Goal: Transaction & Acquisition: Book appointment/travel/reservation

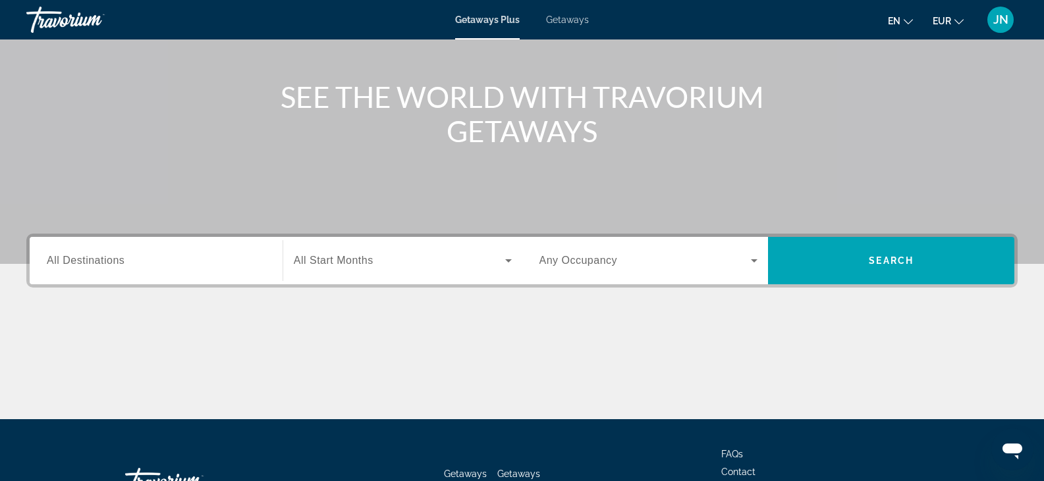
scroll to position [231, 0]
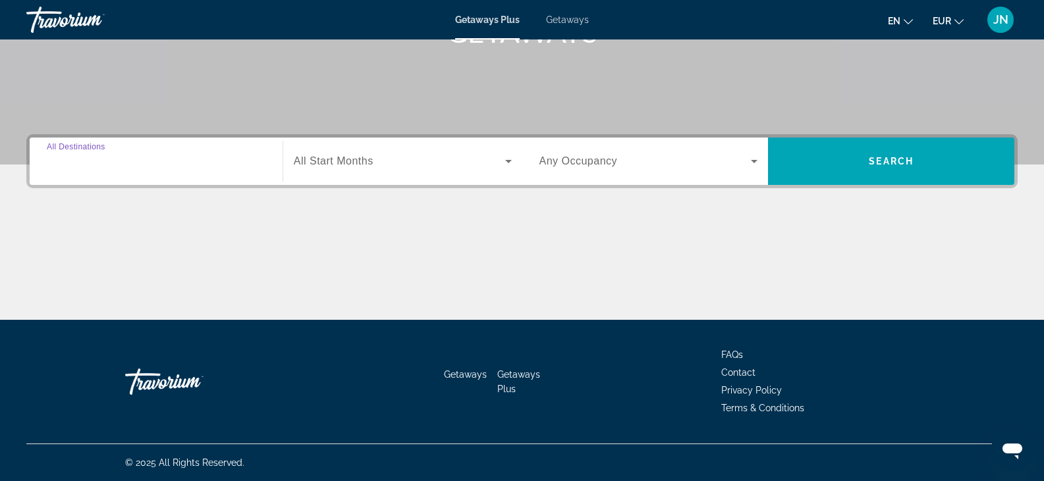
click at [135, 161] on input "Destination All Destinations" at bounding box center [156, 162] width 219 height 16
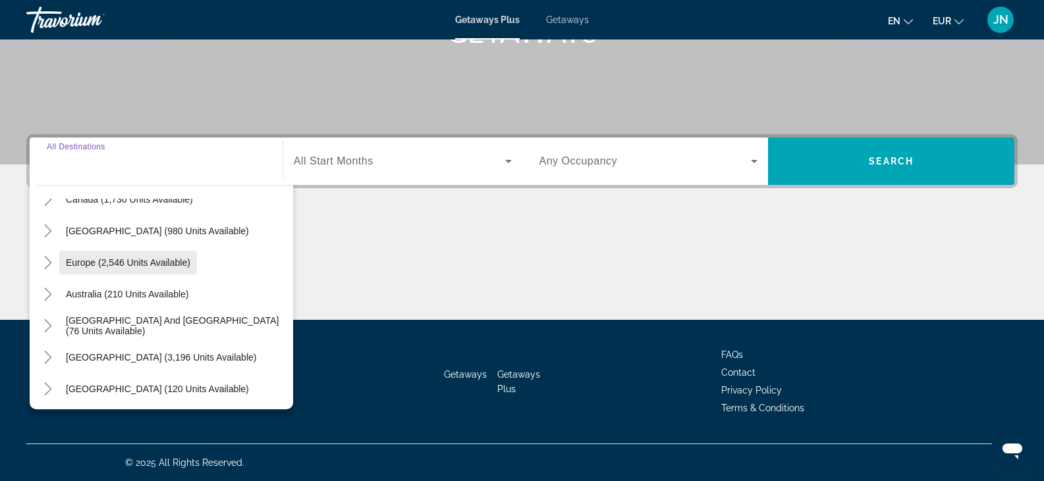
scroll to position [132, 0]
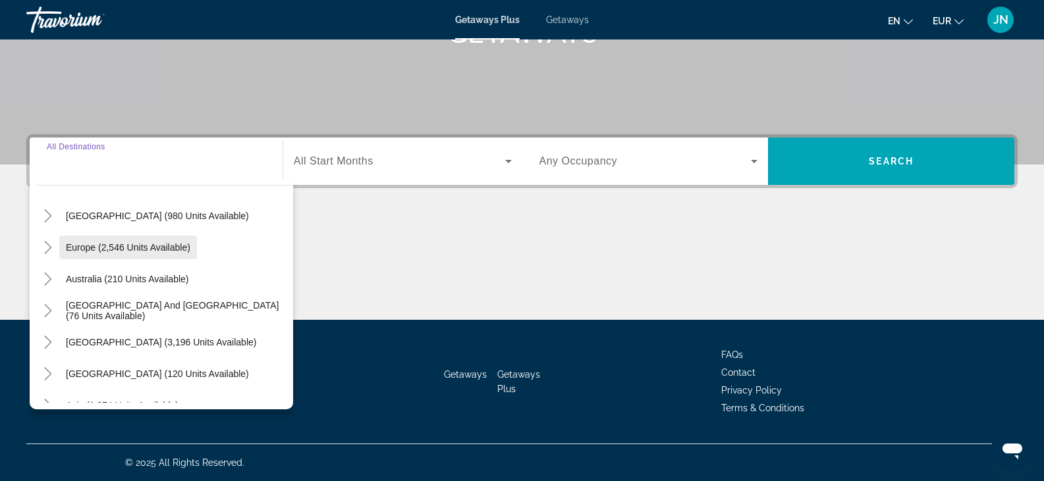
click at [88, 245] on span "Europe (2,546 units available)" at bounding box center [128, 247] width 124 height 11
type input "**********"
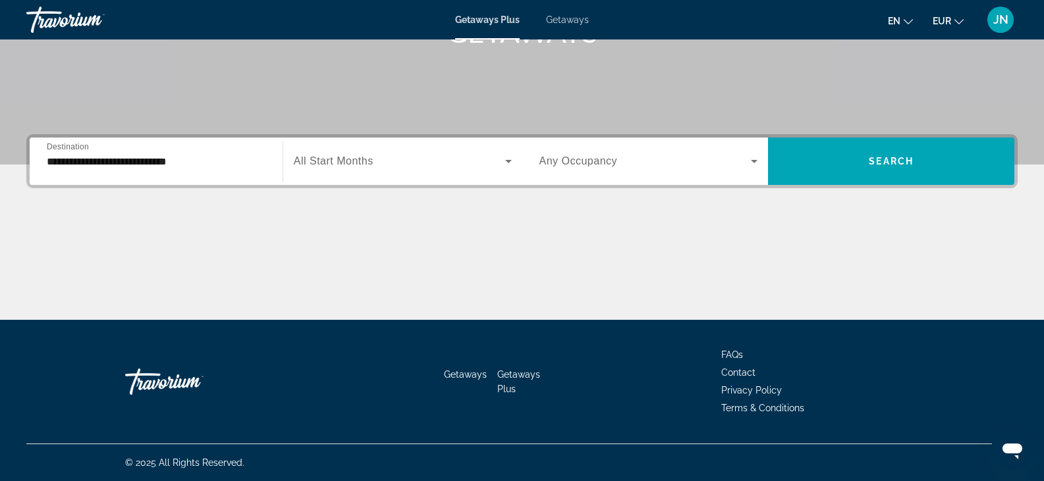
click at [342, 162] on span "All Start Months" at bounding box center [334, 160] width 80 height 11
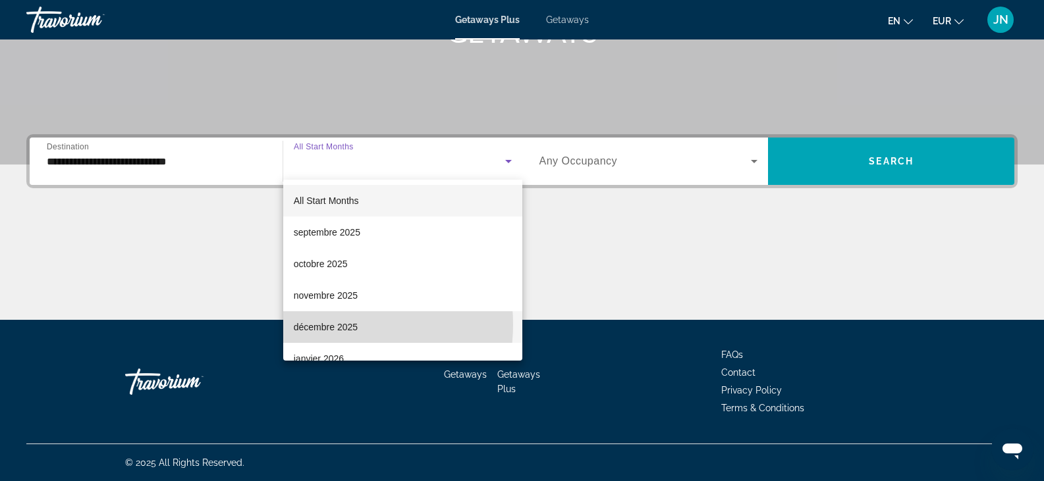
click at [328, 325] on span "décembre 2025" at bounding box center [326, 327] width 64 height 16
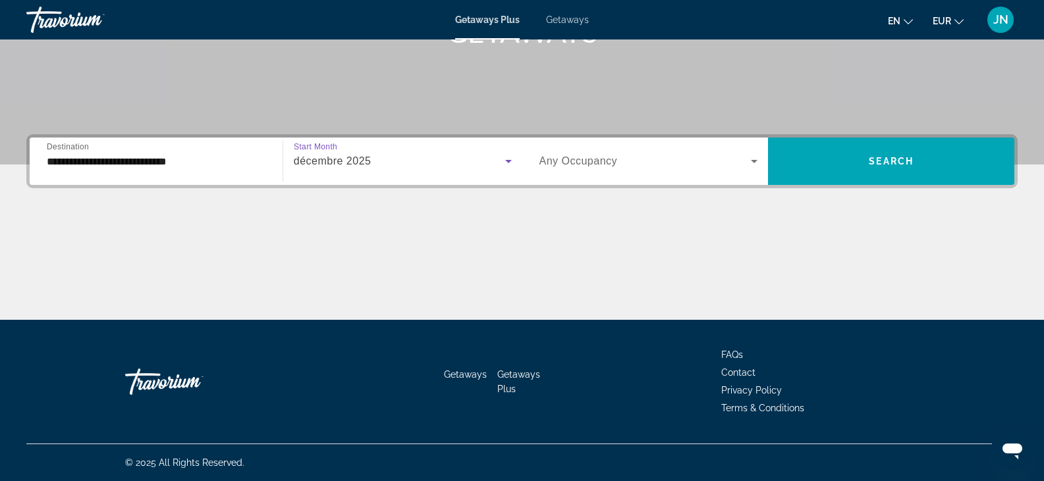
click at [626, 162] on span "Search widget" at bounding box center [645, 161] width 212 height 16
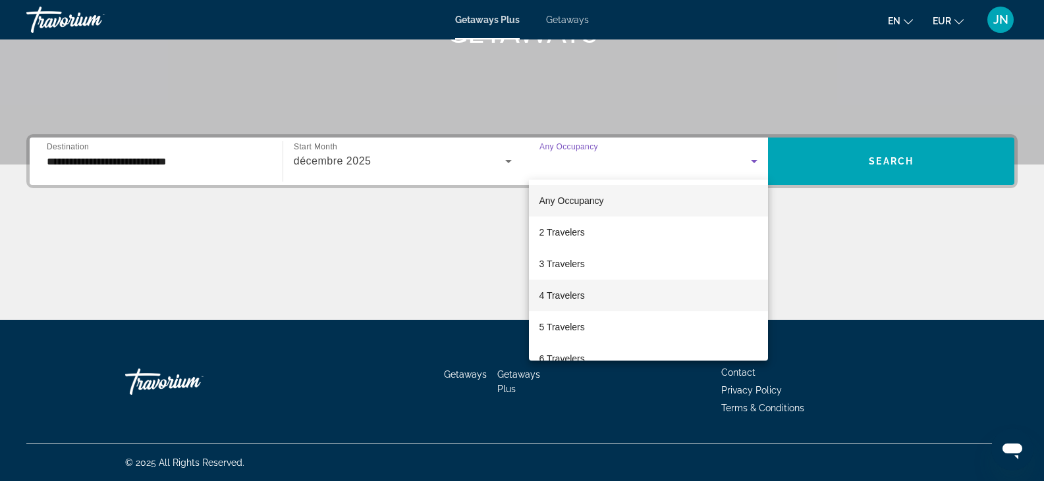
click at [567, 299] on span "4 Travelers" at bounding box center [561, 296] width 45 height 16
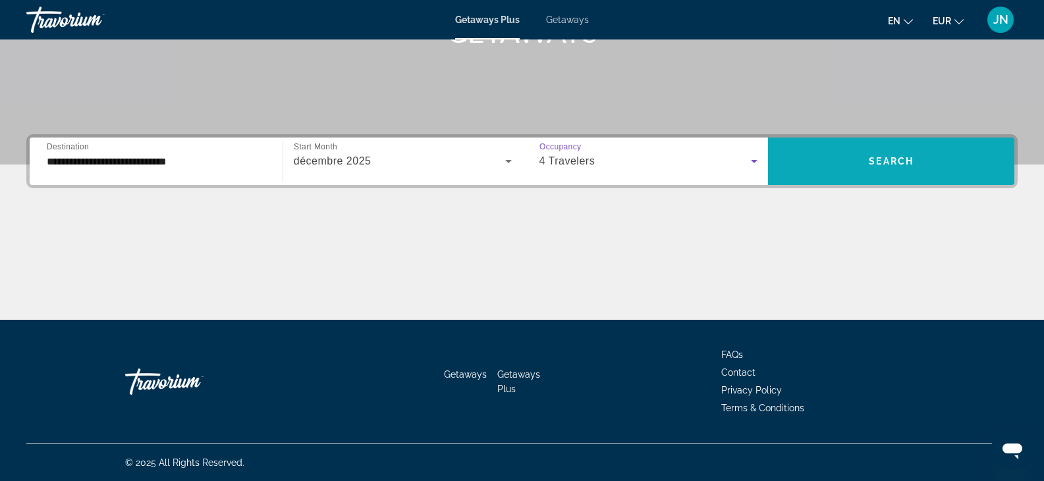
click at [897, 159] on span "Search" at bounding box center [891, 161] width 45 height 11
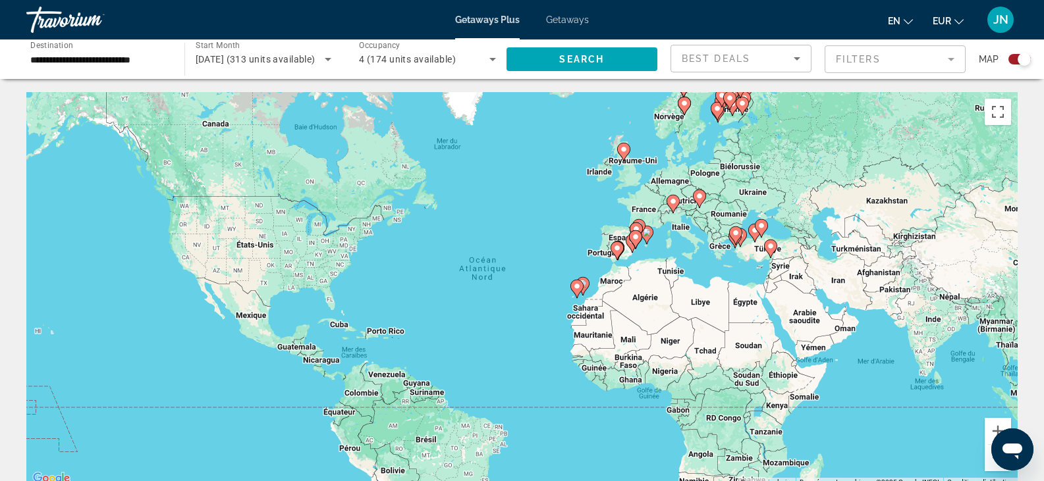
click at [161, 59] on input "**********" at bounding box center [98, 60] width 137 height 16
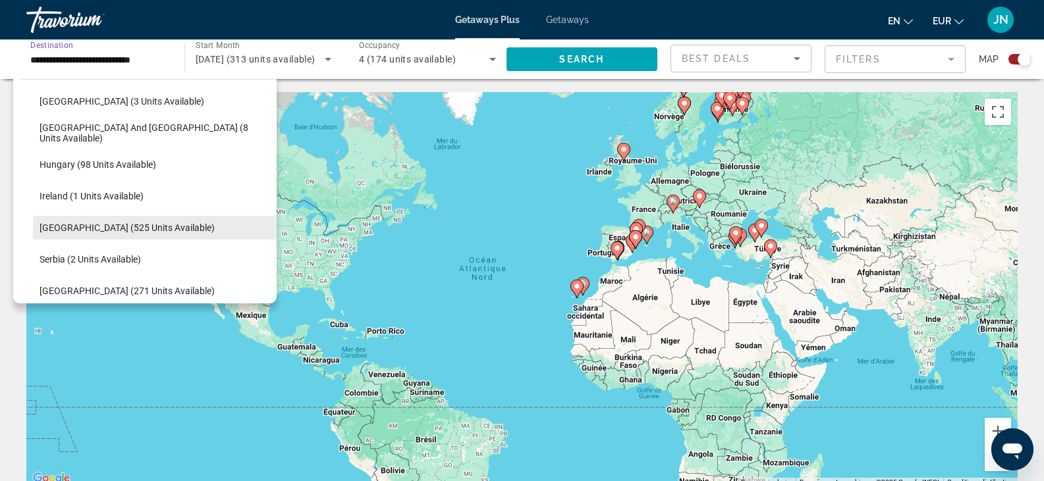
scroll to position [408, 0]
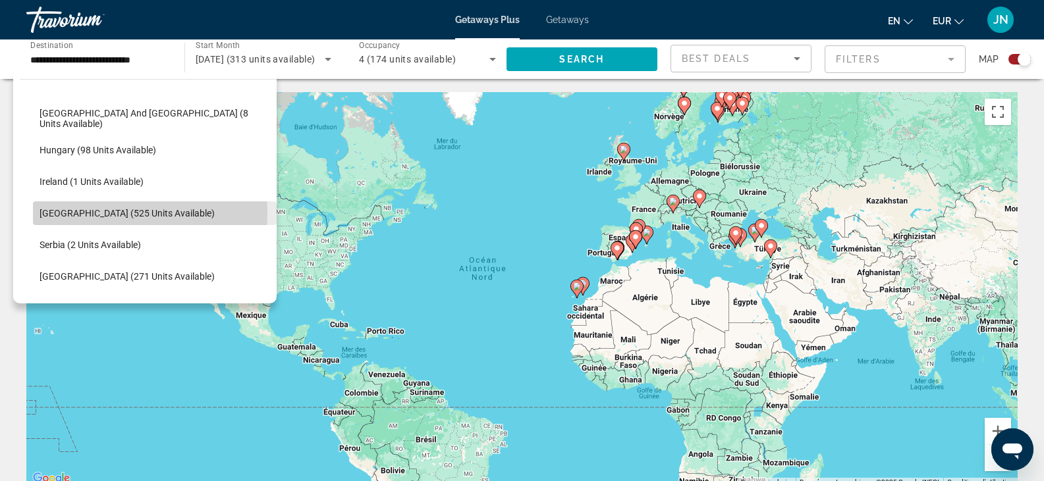
click at [63, 212] on span "Italy (525 units available)" at bounding box center [127, 213] width 175 height 11
type input "**********"
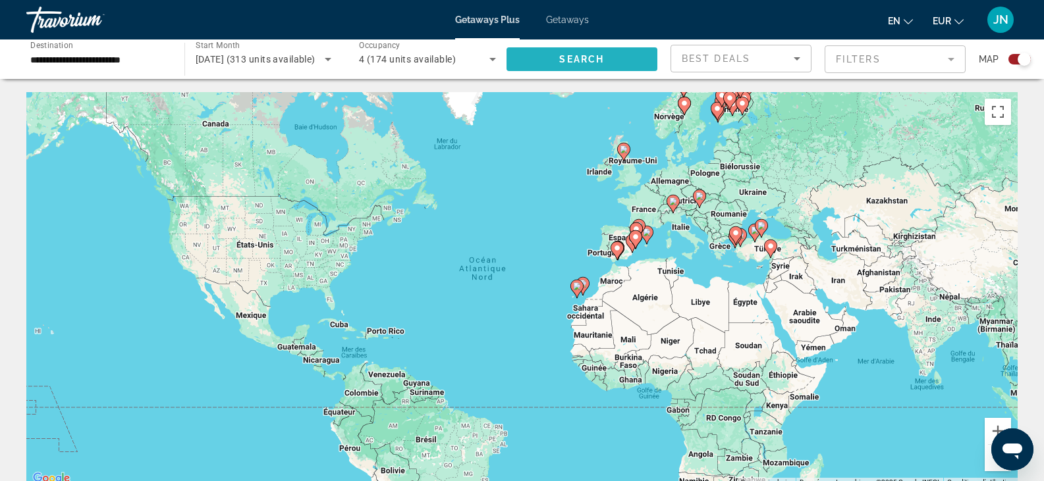
click at [593, 55] on span "Search" at bounding box center [581, 59] width 45 height 11
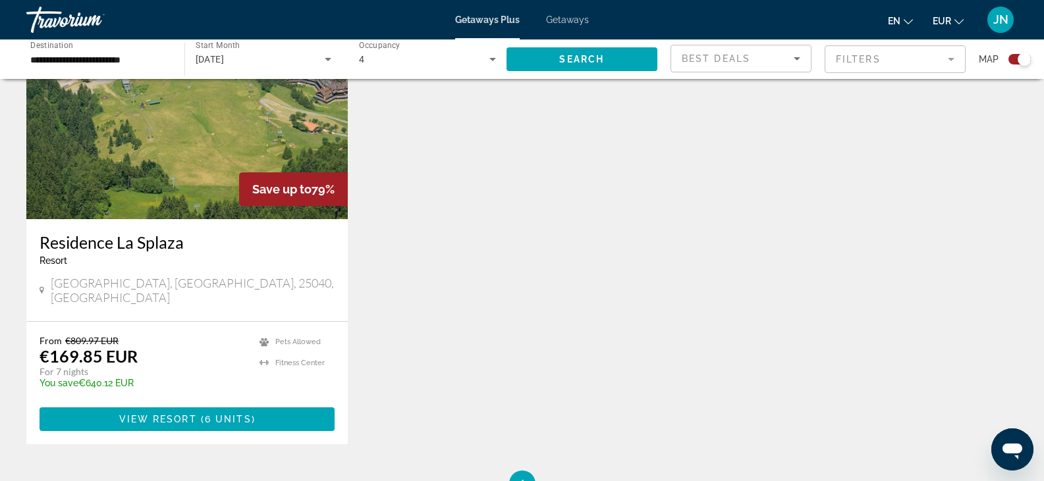
scroll to position [527, 0]
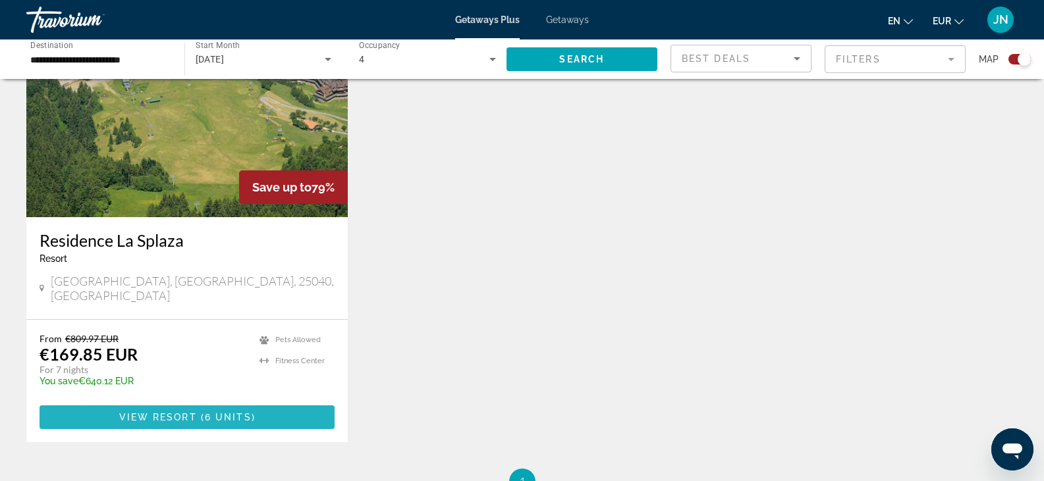
click at [190, 412] on span "View Resort" at bounding box center [158, 417] width 78 height 11
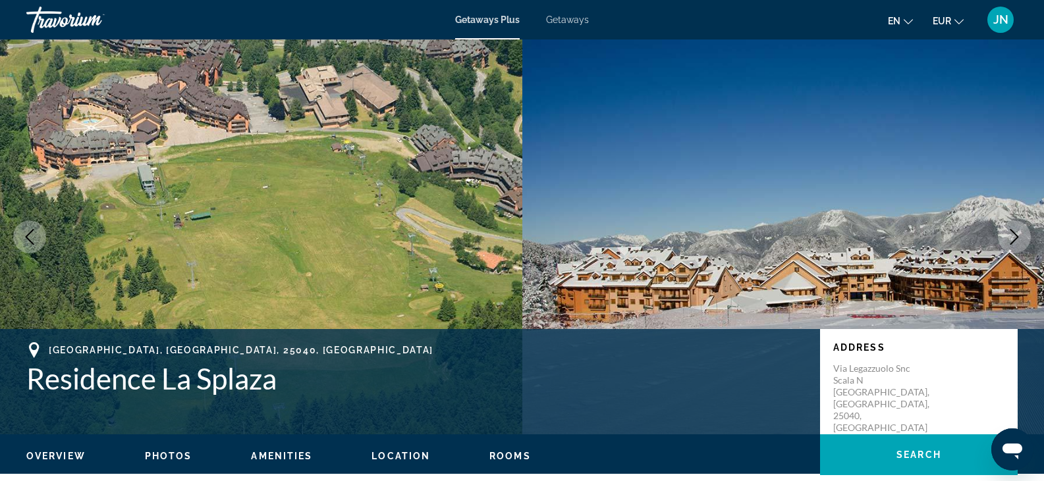
click at [569, 20] on span "Getaways" at bounding box center [567, 19] width 43 height 11
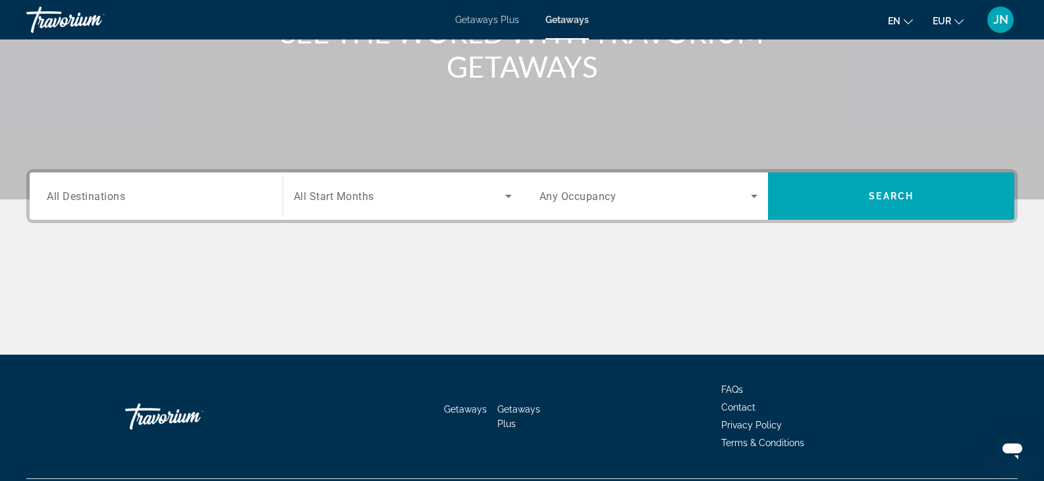
scroll to position [198, 0]
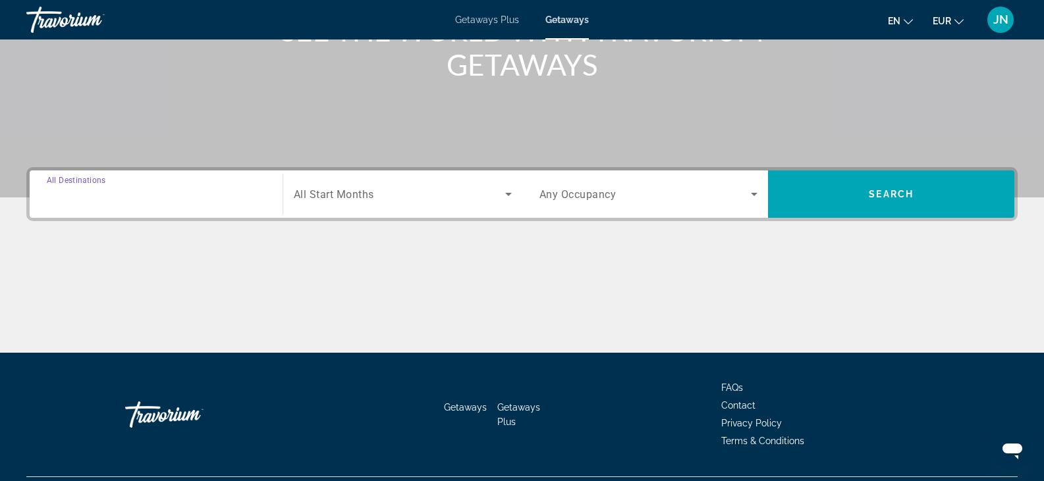
click at [132, 191] on input "Destination All Destinations" at bounding box center [156, 195] width 219 height 16
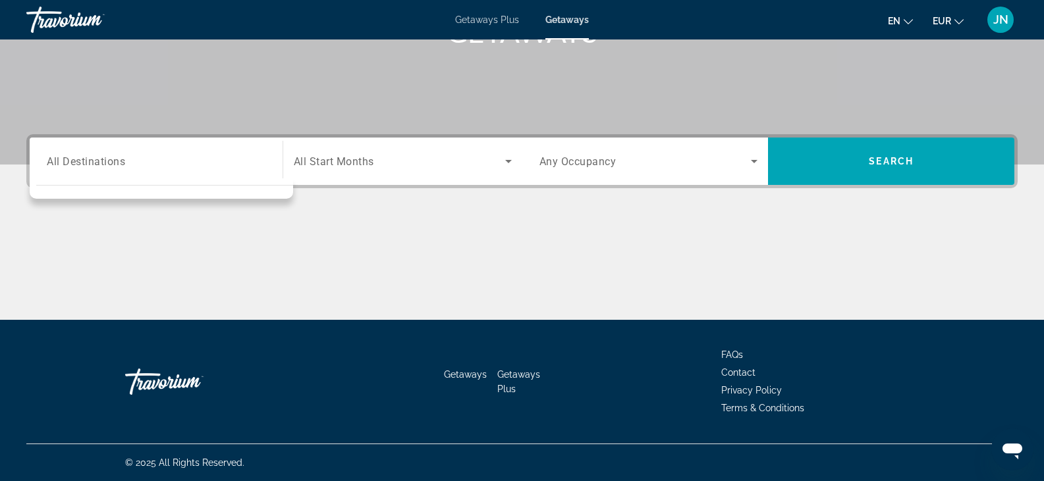
click at [61, 175] on div "Search widget" at bounding box center [156, 162] width 219 height 38
click at [83, 155] on span "All Destinations" at bounding box center [86, 161] width 78 height 13
click at [83, 154] on input "Destination All Destinations" at bounding box center [156, 162] width 219 height 16
click at [90, 177] on div "Search widget" at bounding box center [156, 162] width 219 height 38
click at [334, 163] on span "All Start Months" at bounding box center [334, 161] width 80 height 13
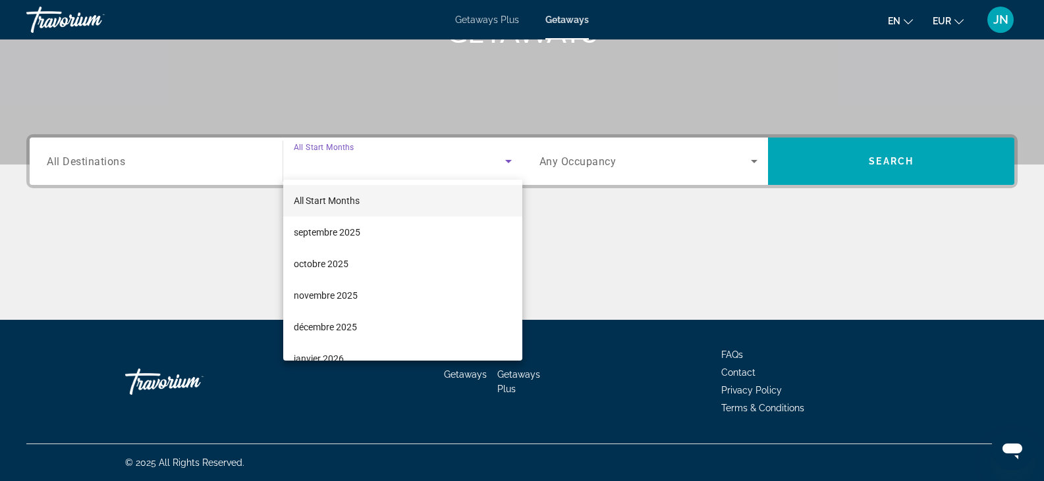
click at [150, 165] on div at bounding box center [522, 240] width 1044 height 481
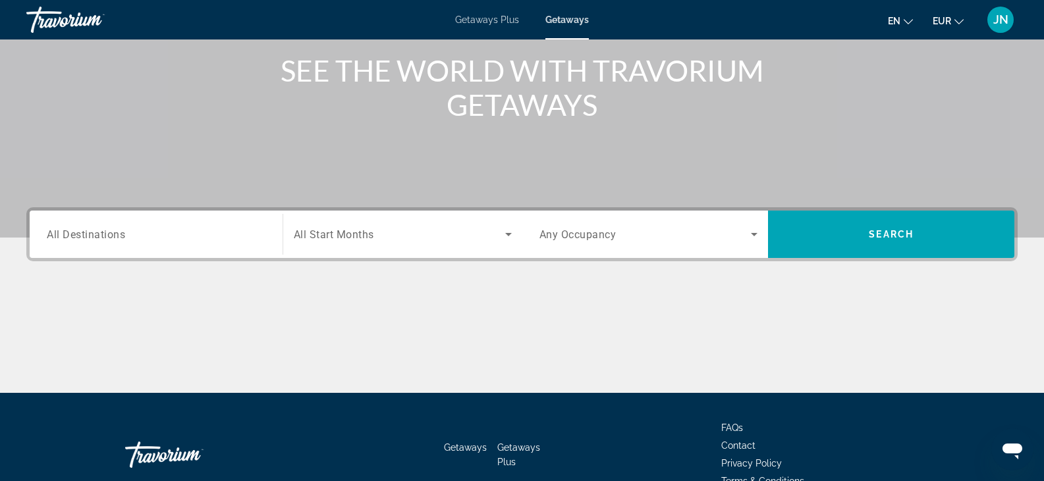
scroll to position [0, 0]
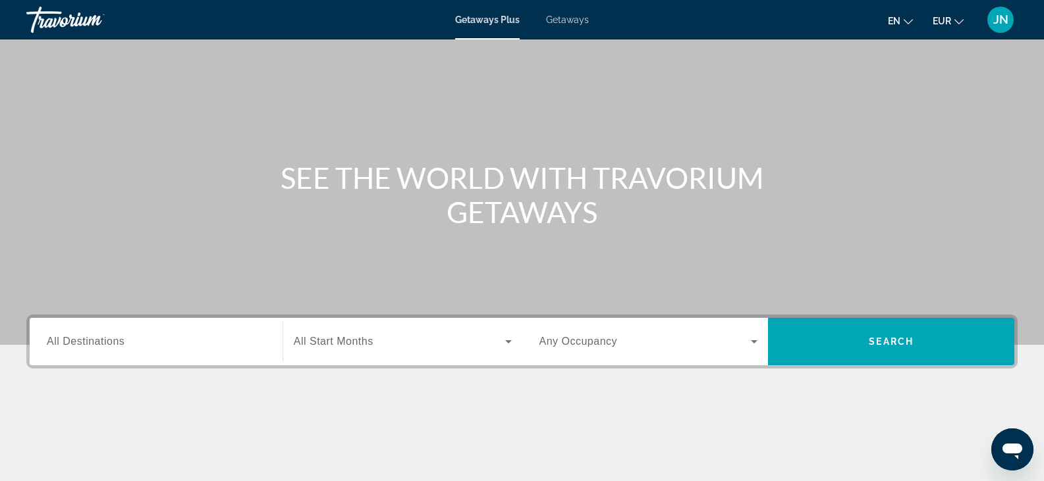
scroll to position [198, 0]
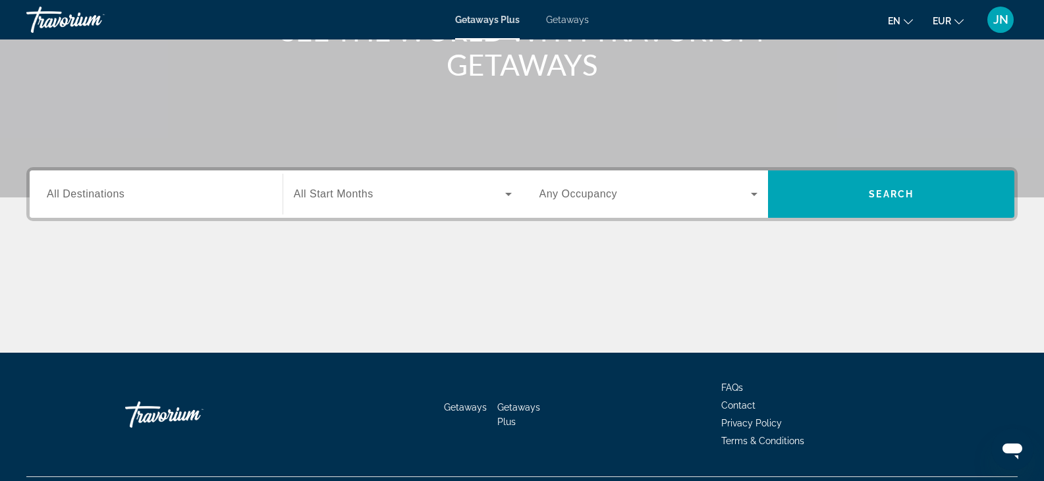
click at [134, 195] on input "Destination All Destinations" at bounding box center [156, 195] width 219 height 16
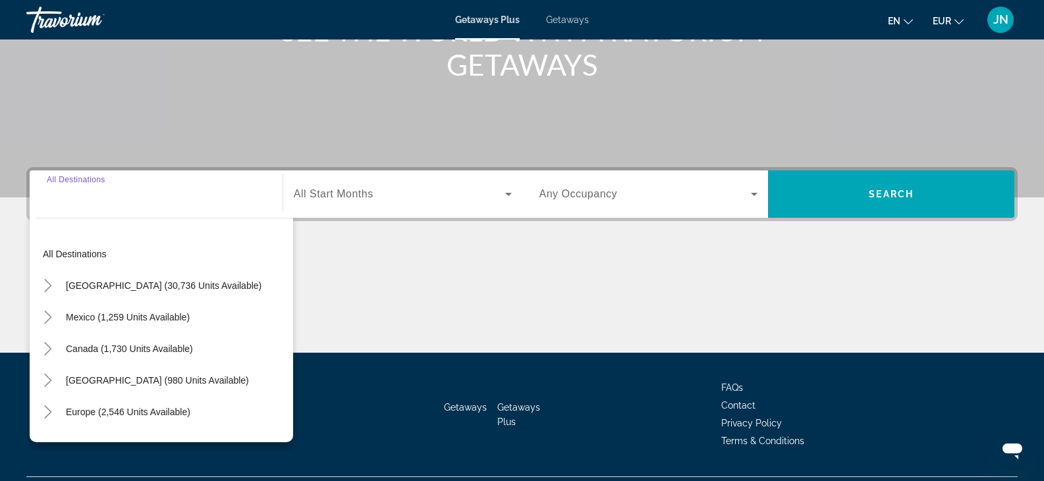
scroll to position [231, 0]
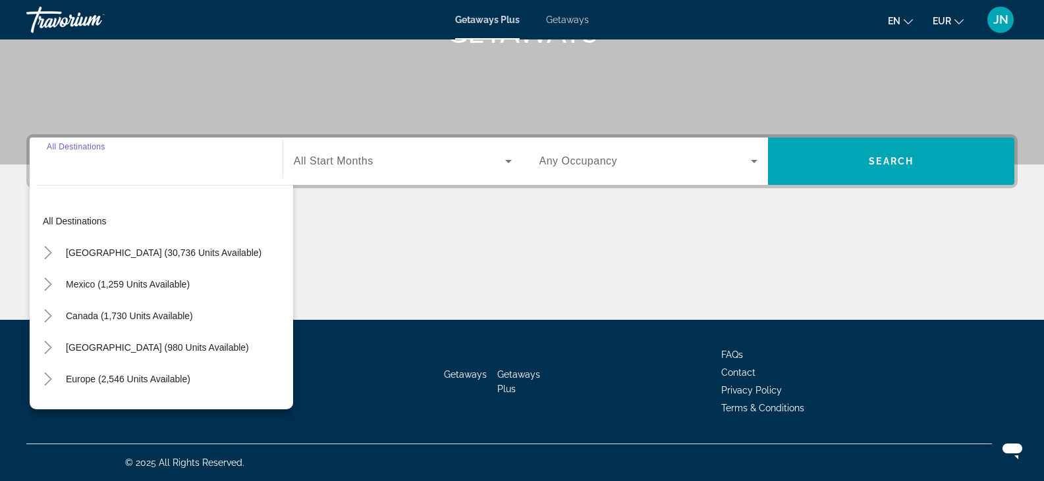
click at [81, 163] on input "Destination All Destinations" at bounding box center [156, 162] width 219 height 16
click at [82, 163] on input "Destination All Destinations" at bounding box center [156, 162] width 219 height 16
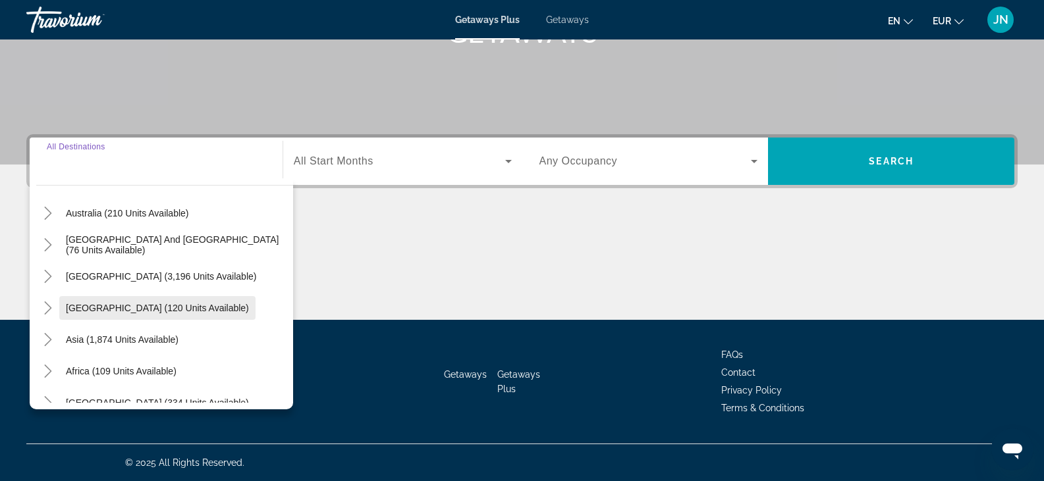
scroll to position [132, 0]
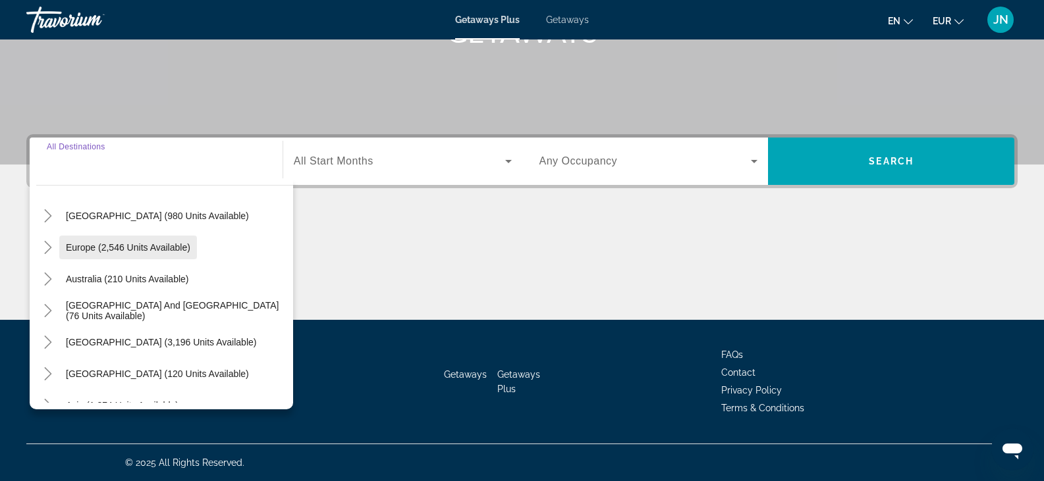
click at [78, 252] on span "Europe (2,546 units available)" at bounding box center [128, 247] width 124 height 11
type input "**********"
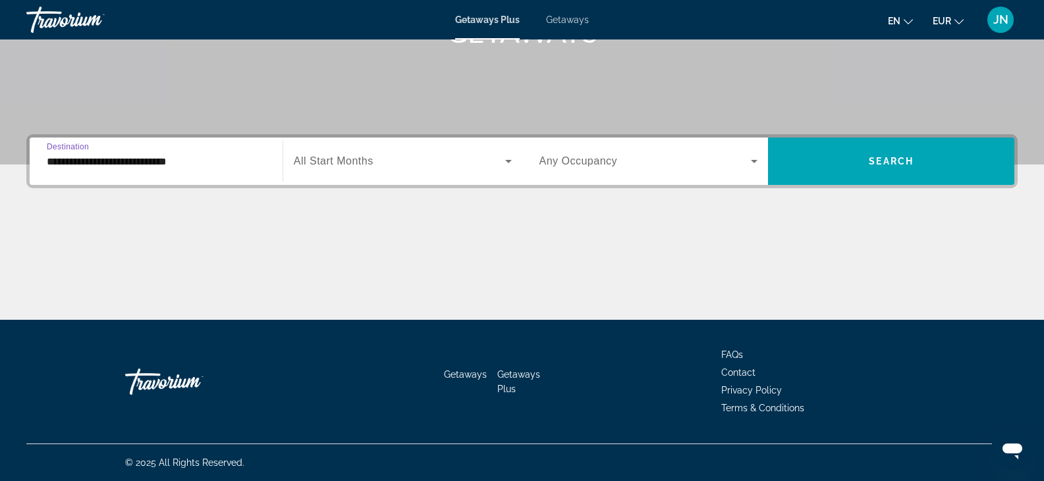
click at [346, 156] on span "All Start Months" at bounding box center [334, 160] width 80 height 11
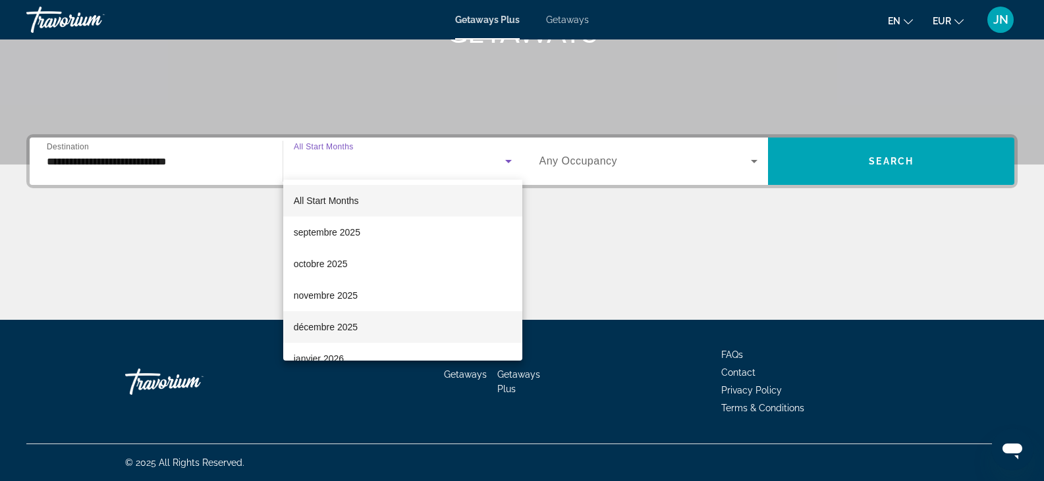
click at [323, 323] on span "décembre 2025" at bounding box center [326, 327] width 64 height 16
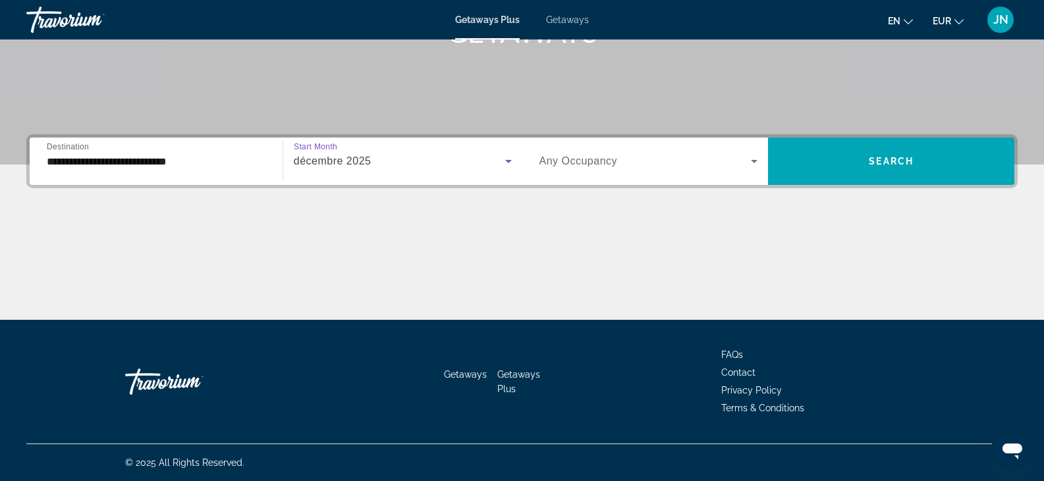
click at [630, 165] on span "Search widget" at bounding box center [645, 161] width 212 height 16
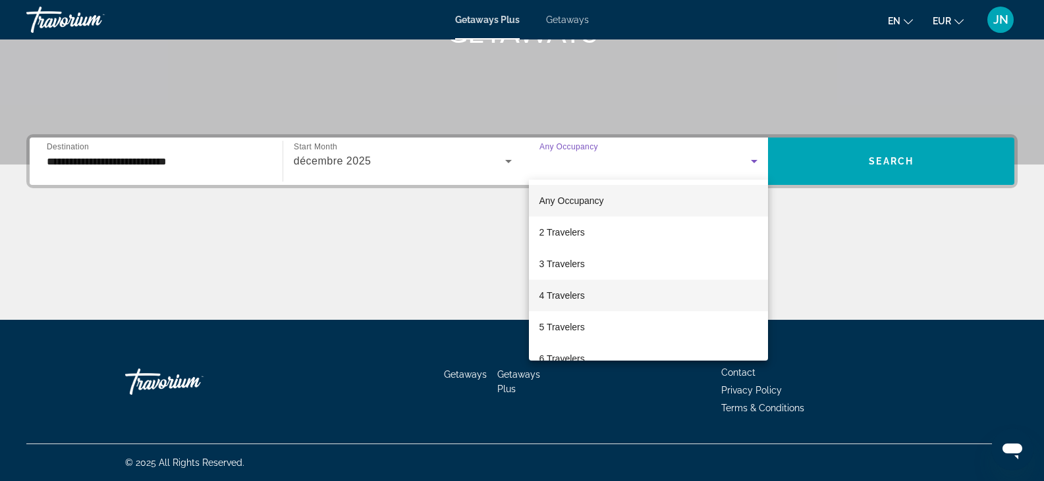
click at [578, 288] on span "4 Travelers" at bounding box center [561, 296] width 45 height 16
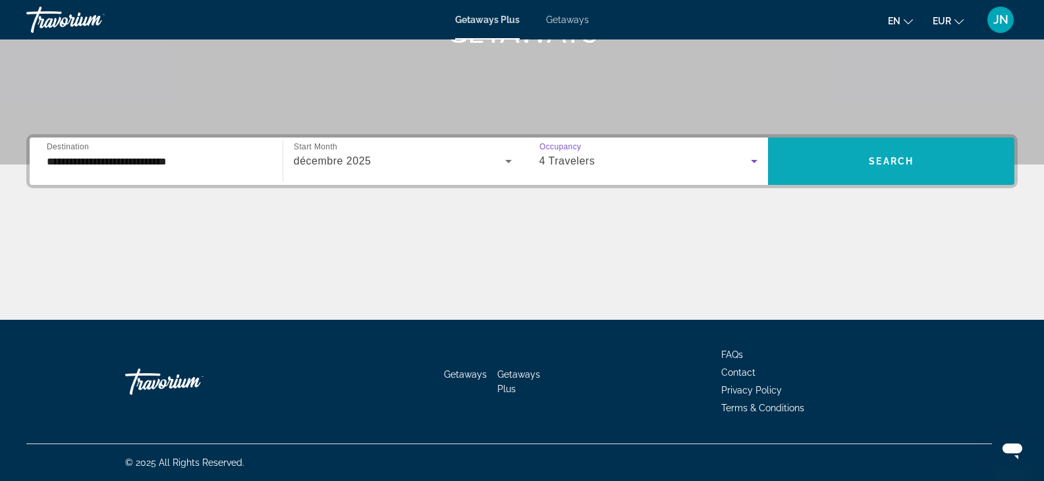
click at [904, 166] on span "Search" at bounding box center [891, 161] width 45 height 11
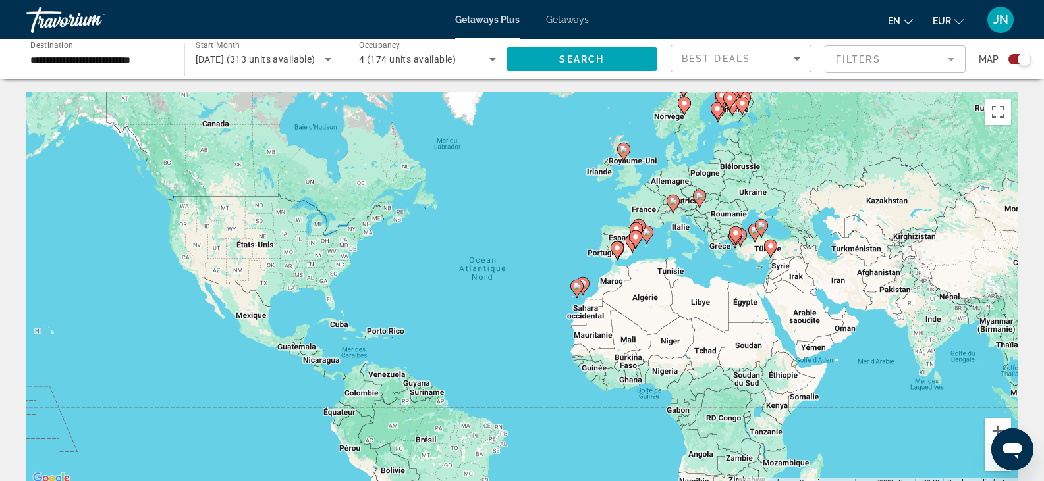
click at [96, 56] on input "**********" at bounding box center [98, 60] width 137 height 16
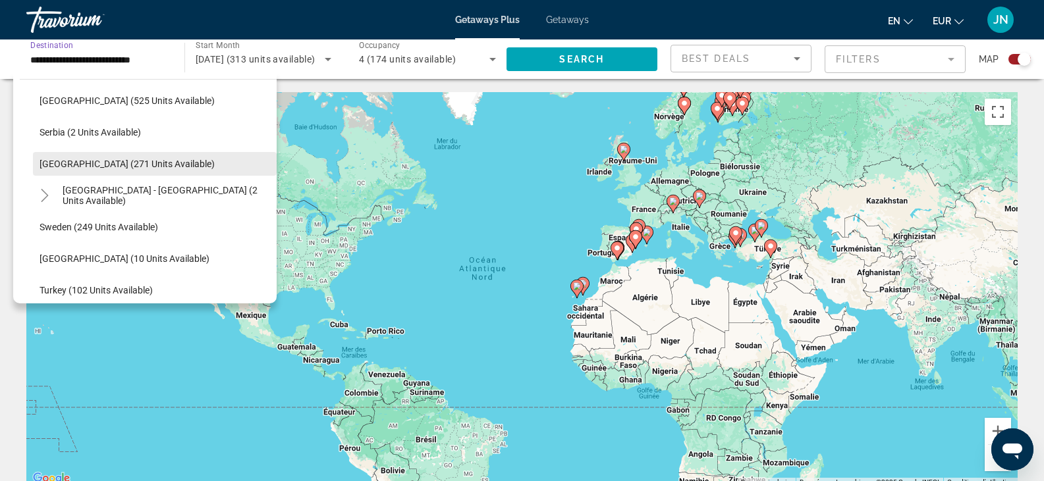
scroll to position [539, 0]
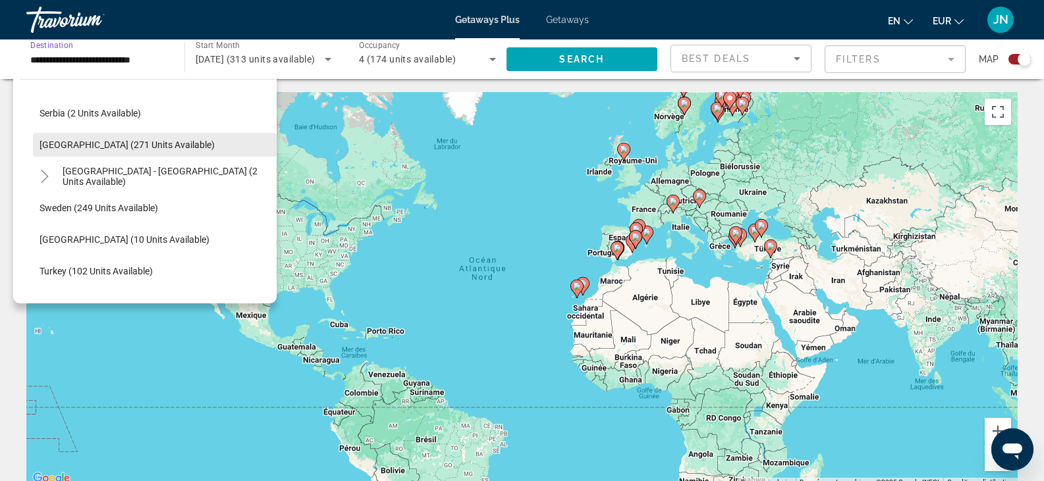
click at [68, 142] on span "Spain (271 units available)" at bounding box center [127, 145] width 175 height 11
type input "**********"
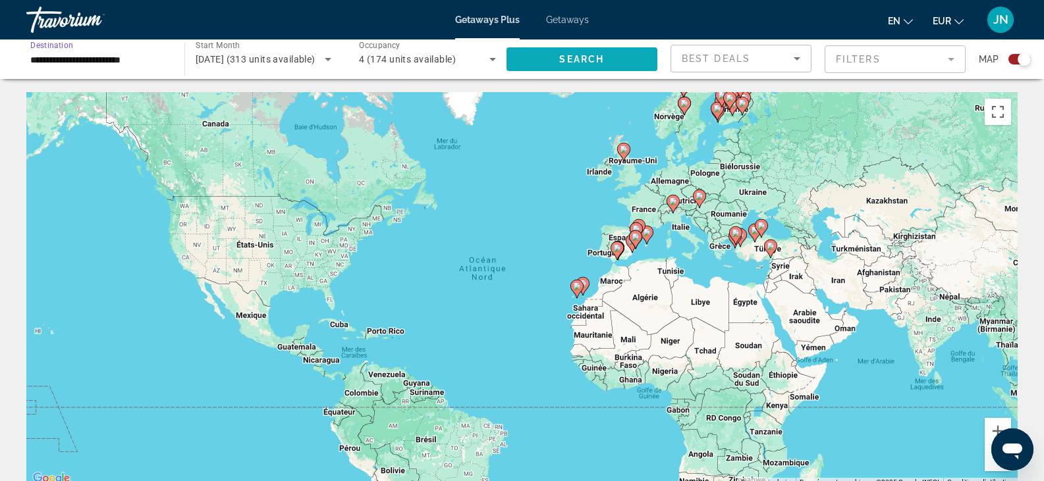
click at [595, 53] on span "Search widget" at bounding box center [581, 59] width 151 height 32
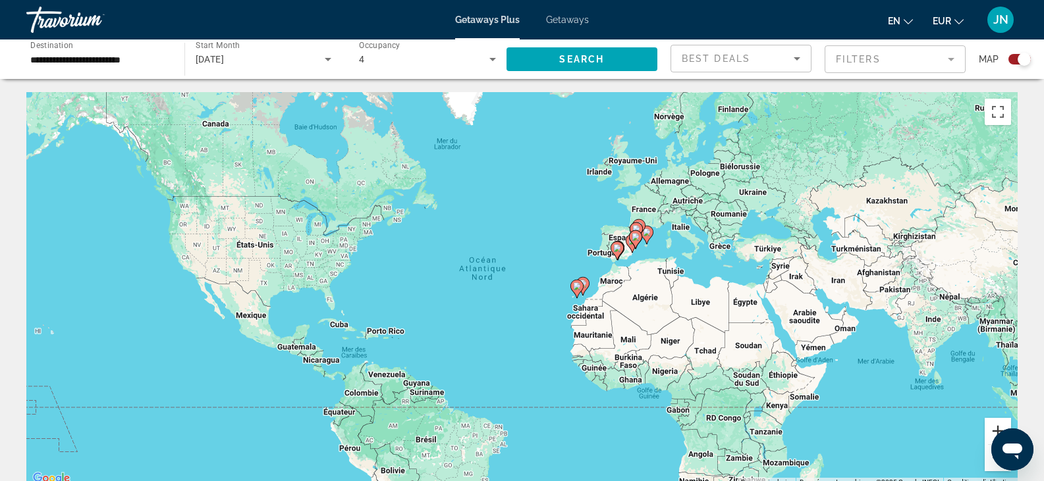
click at [993, 429] on button "Zoom avant" at bounding box center [998, 431] width 26 height 26
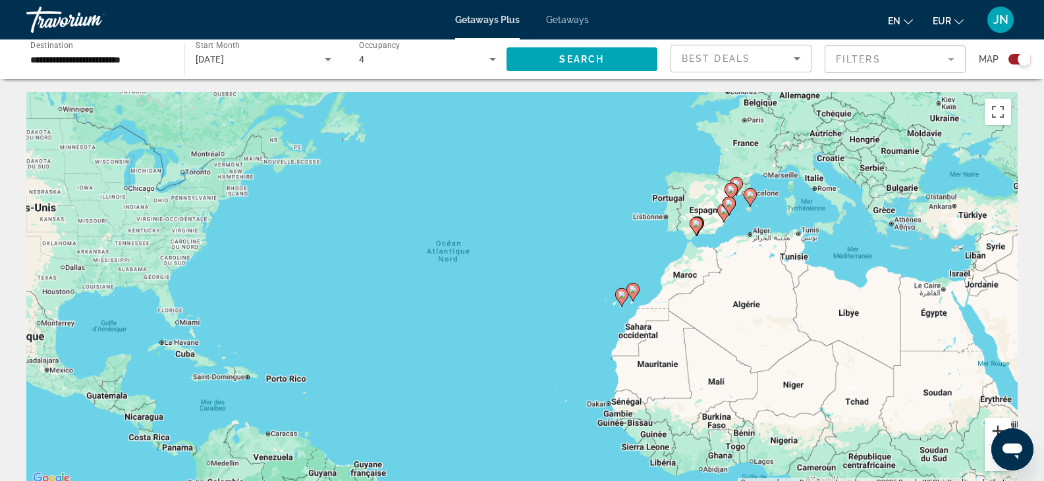
click at [993, 429] on button "Zoom avant" at bounding box center [998, 431] width 26 height 26
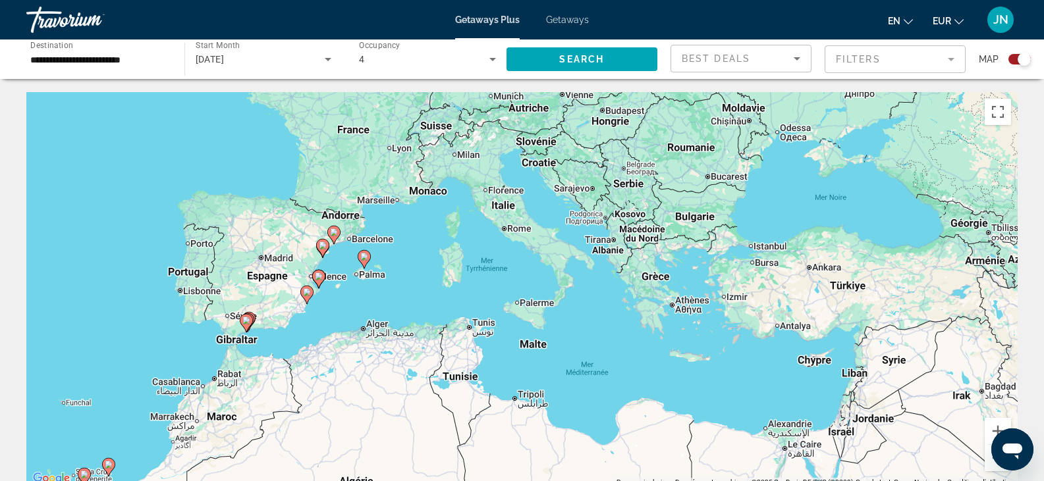
drag, startPoint x: 790, startPoint y: 153, endPoint x: 134, endPoint y: 313, distance: 675.9
click at [134, 314] on div "Pour activer le glissement avec le clavier, appuyez sur Alt+Entrée. Une fois ce…" at bounding box center [521, 289] width 991 height 395
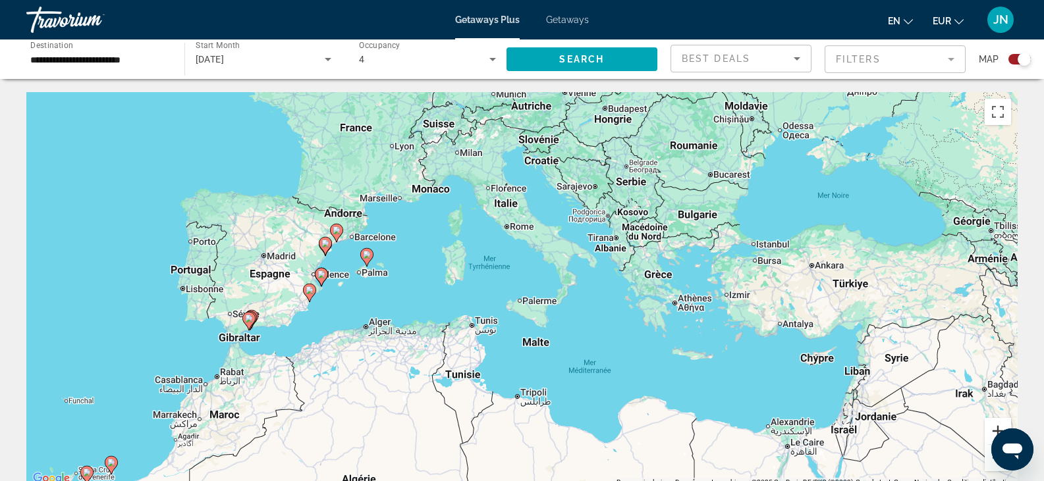
click at [994, 427] on button "Zoom avant" at bounding box center [998, 431] width 26 height 26
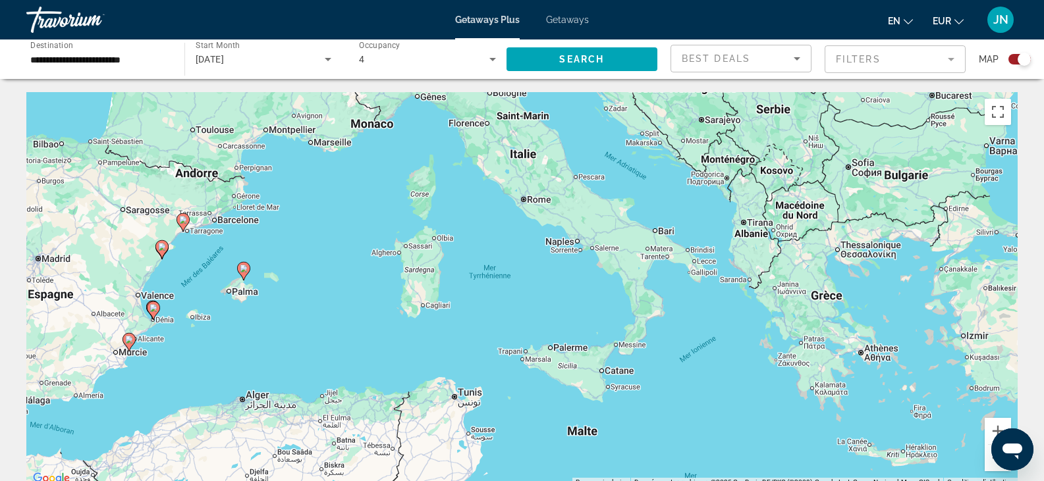
drag, startPoint x: 151, startPoint y: 142, endPoint x: 185, endPoint y: 178, distance: 49.8
click at [185, 178] on div "Pour activer le glissement avec le clavier, appuyez sur Alt+Entrée. Une fois ce…" at bounding box center [521, 289] width 991 height 395
click at [995, 429] on button "Zoom avant" at bounding box center [998, 431] width 26 height 26
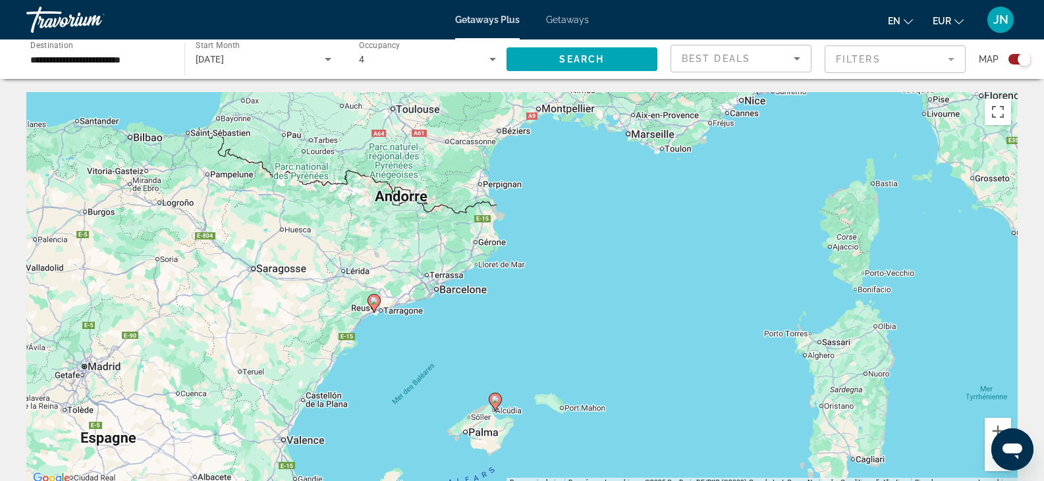
drag, startPoint x: 78, startPoint y: 184, endPoint x: 605, endPoint y: 322, distance: 545.4
click at [605, 322] on div "Pour activer le glissement avec le clavier, appuyez sur Alt+Entrée. Une fois ce…" at bounding box center [521, 289] width 991 height 395
click at [375, 301] on image "Main content" at bounding box center [374, 301] width 8 height 8
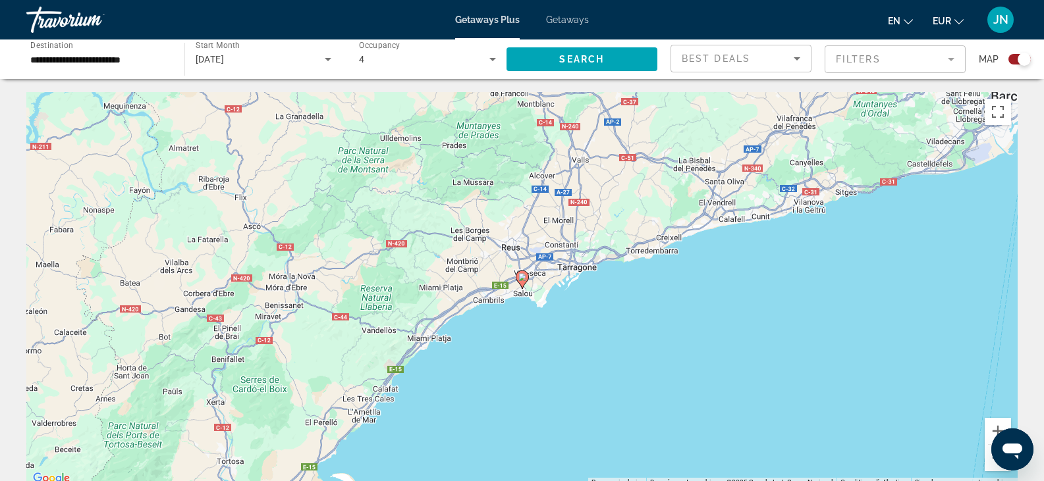
click at [521, 273] on icon "Main content" at bounding box center [522, 279] width 12 height 17
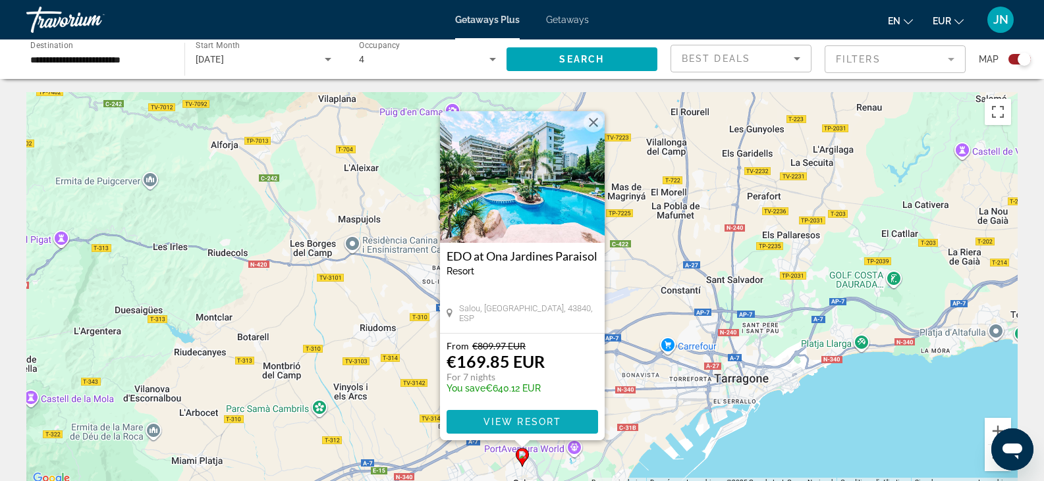
click at [531, 419] on span "View Resort" at bounding box center [522, 422] width 78 height 11
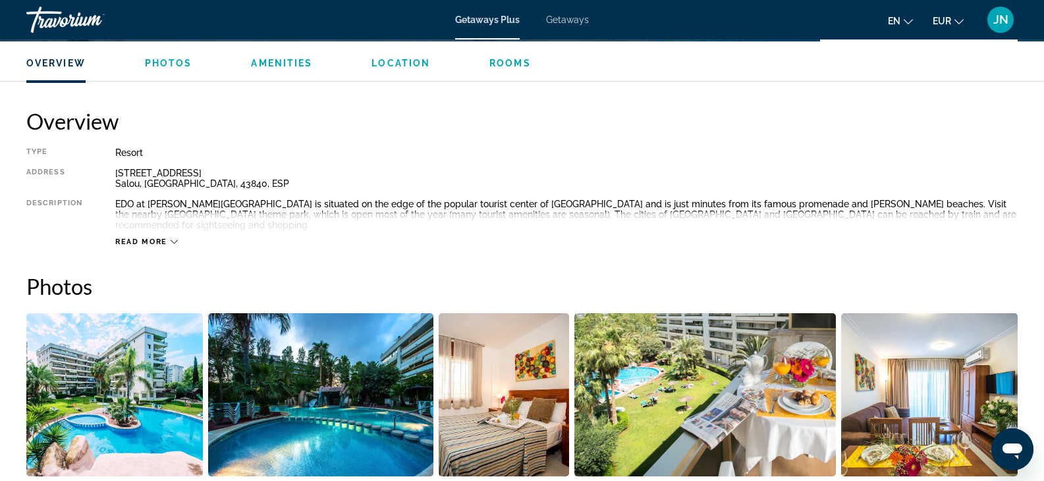
scroll to position [395, 0]
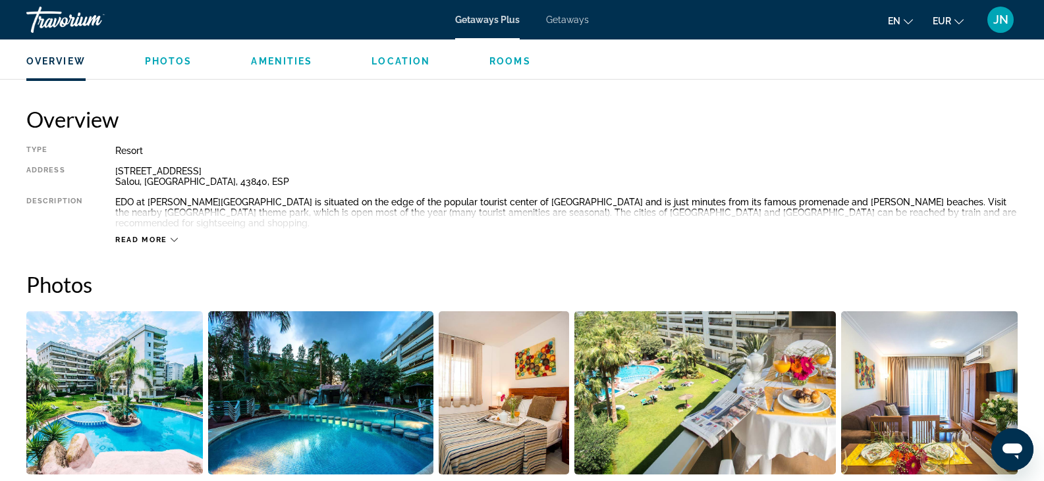
click at [172, 236] on icon "Main content" at bounding box center [174, 239] width 7 height 7
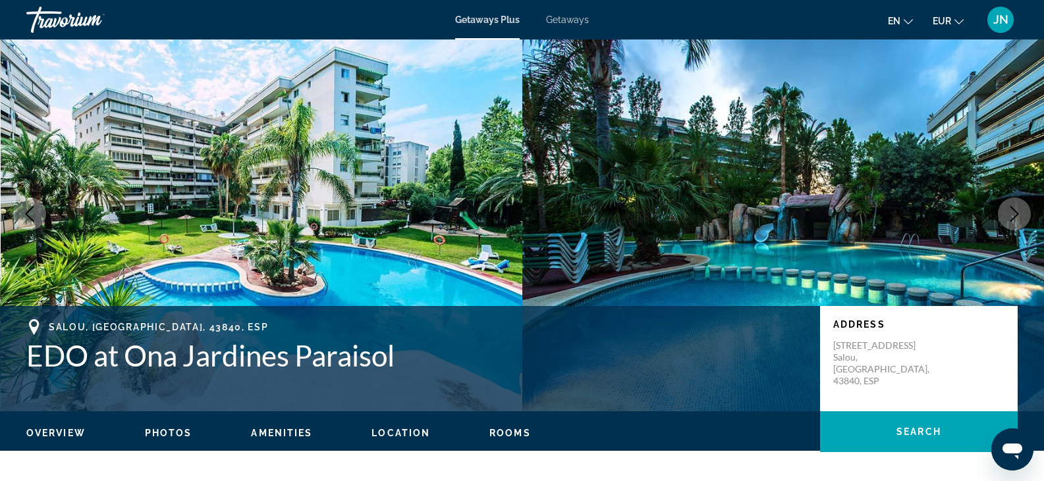
scroll to position [0, 0]
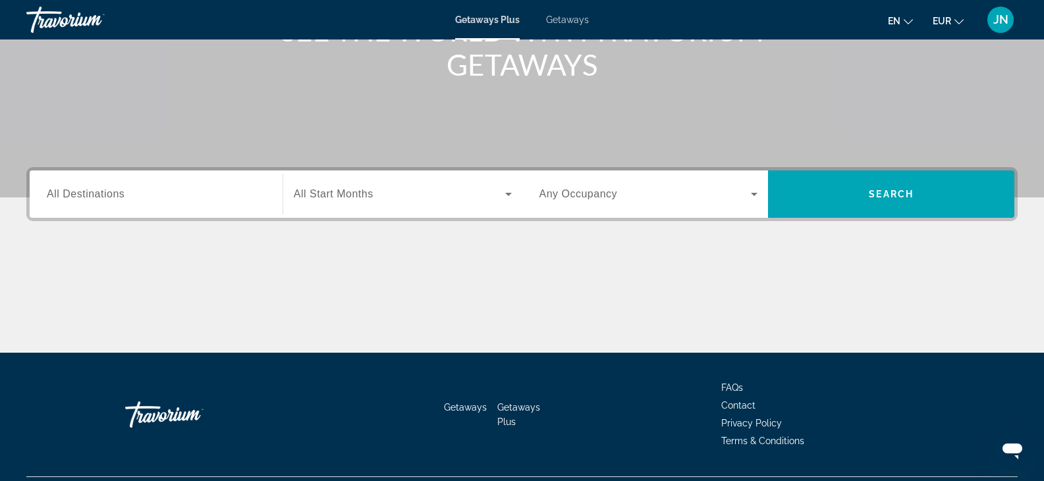
click at [99, 195] on span "All Destinations" at bounding box center [86, 193] width 78 height 11
click at [99, 195] on input "Destination All Destinations" at bounding box center [156, 195] width 219 height 16
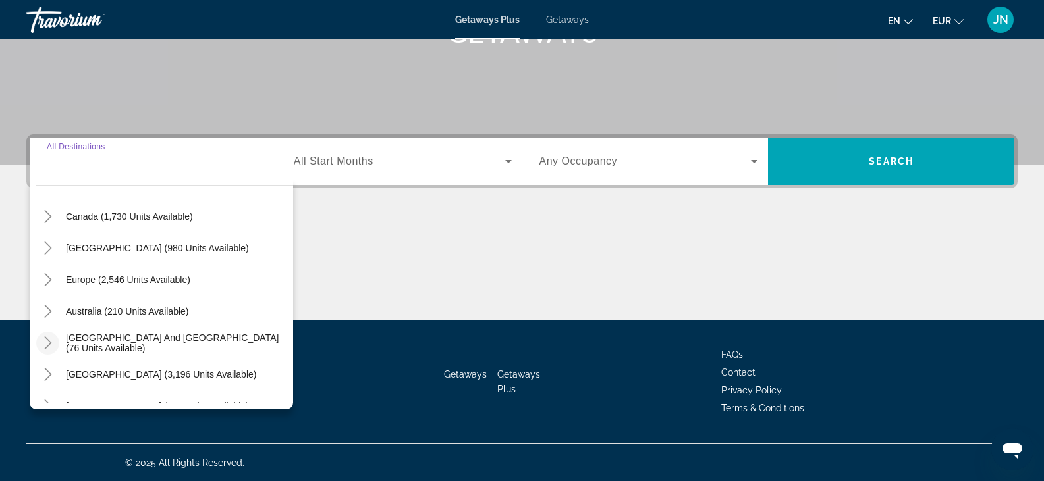
scroll to position [132, 0]
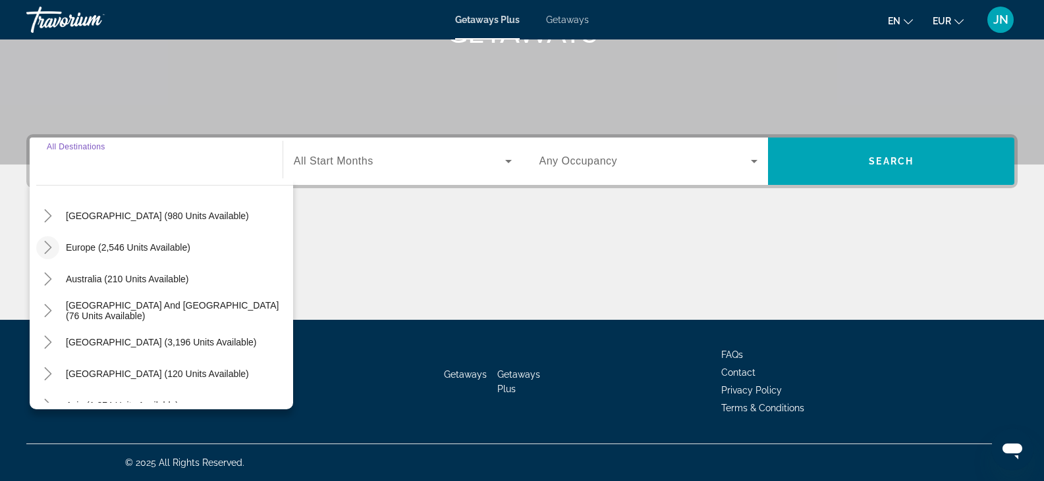
click at [50, 248] on icon "Toggle Europe (2,546 units available)" at bounding box center [47, 247] width 7 height 13
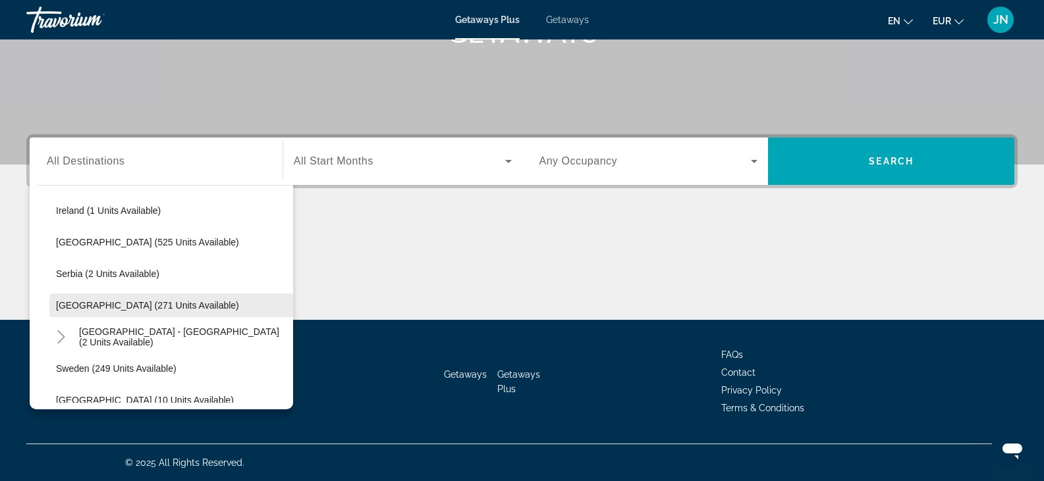
scroll to position [551, 0]
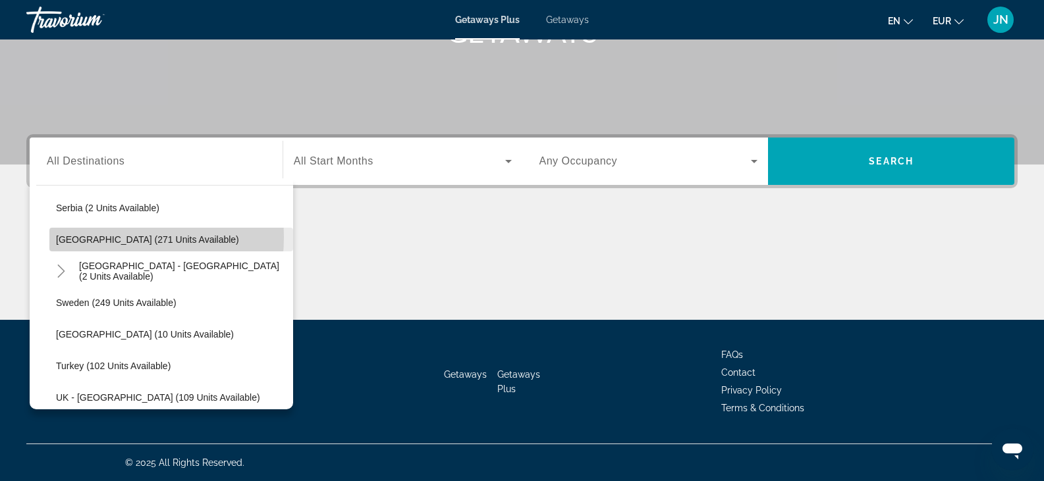
click at [82, 237] on span "Spain (271 units available)" at bounding box center [147, 239] width 183 height 11
type input "**********"
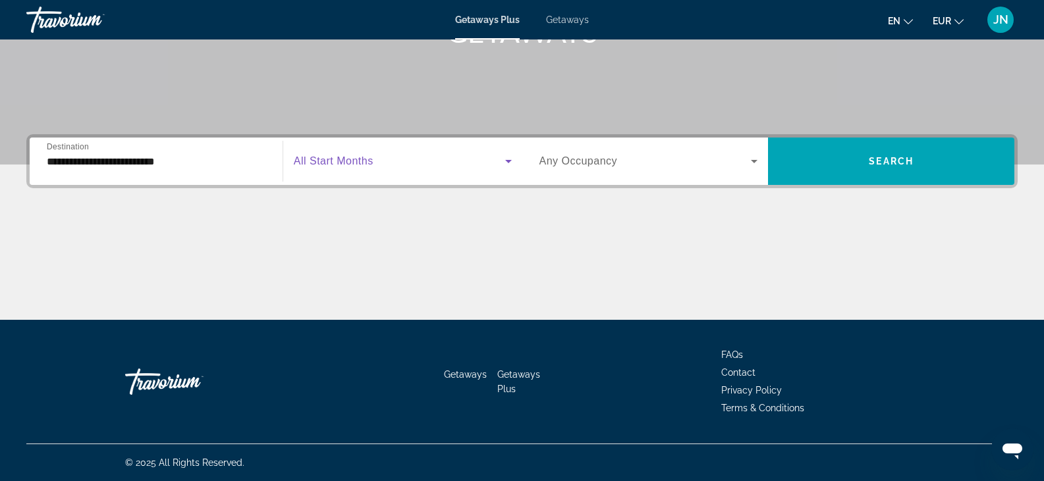
click at [406, 163] on span "Search widget" at bounding box center [399, 161] width 211 height 16
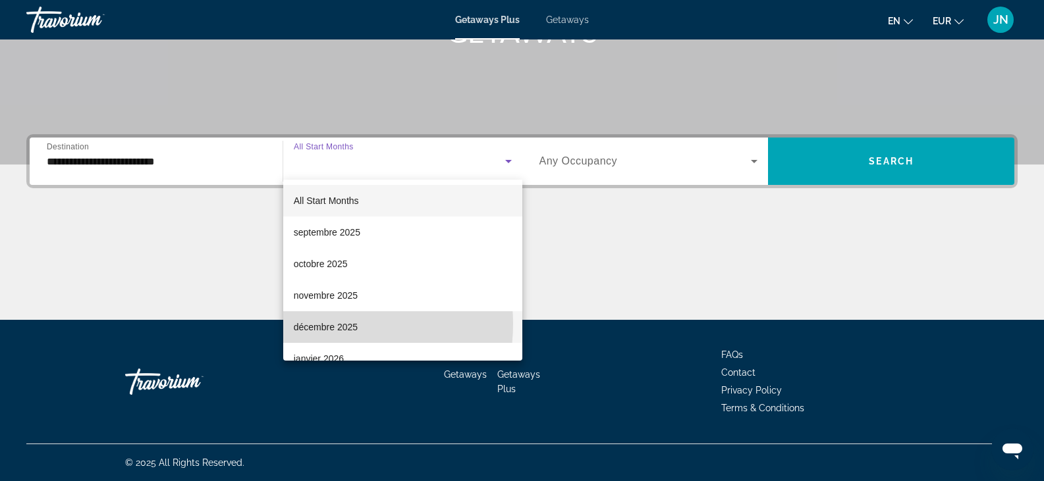
click at [323, 324] on span "décembre 2025" at bounding box center [326, 327] width 64 height 16
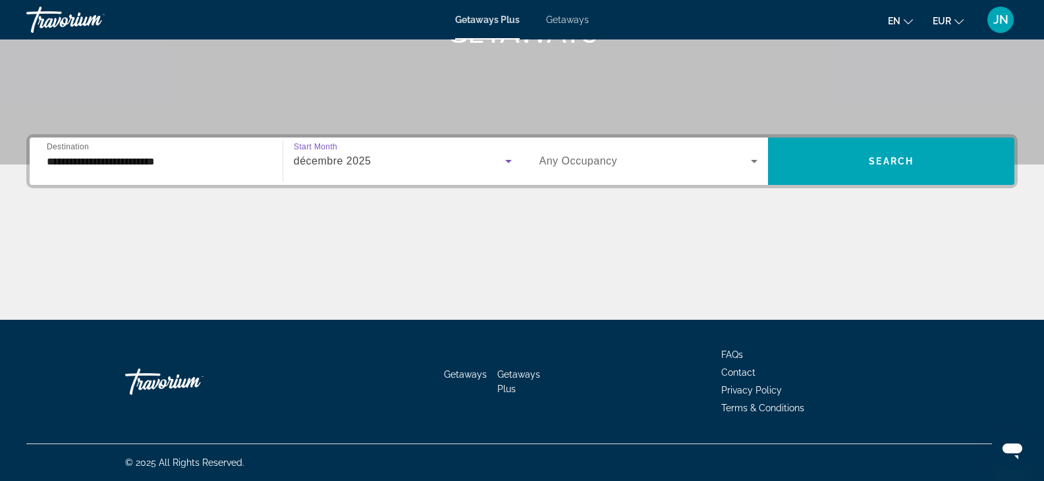
click at [646, 151] on div "Search widget" at bounding box center [648, 161] width 219 height 37
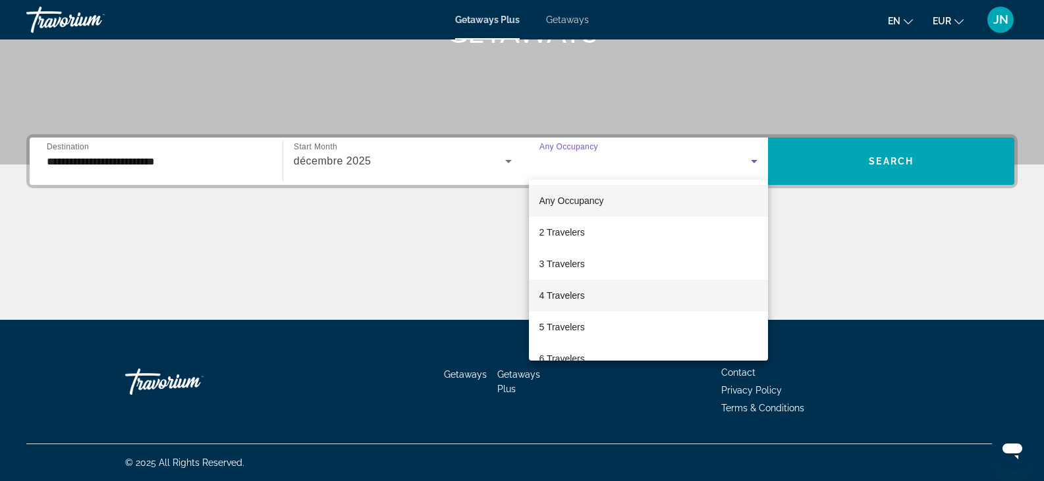
click at [563, 295] on span "4 Travelers" at bounding box center [561, 296] width 45 height 16
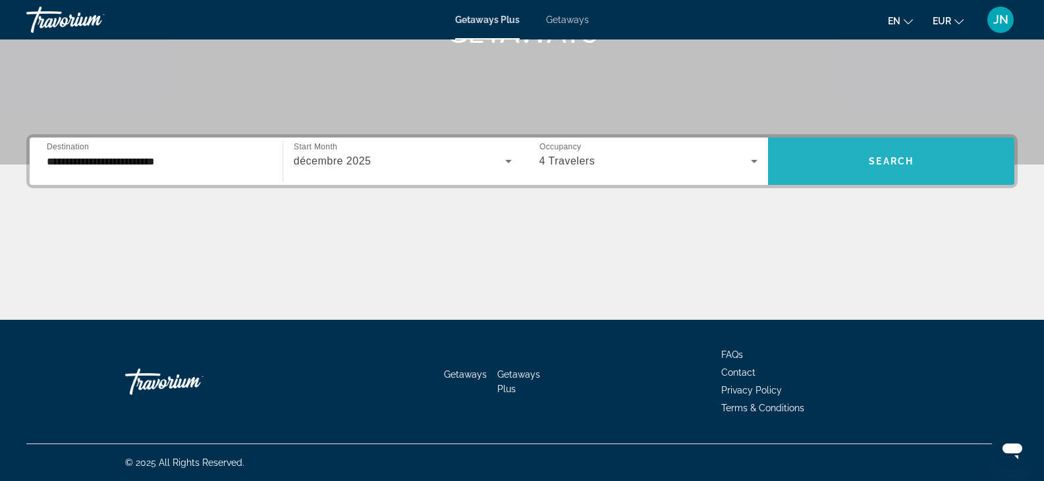
click at [886, 169] on span "Search widget" at bounding box center [891, 162] width 246 height 32
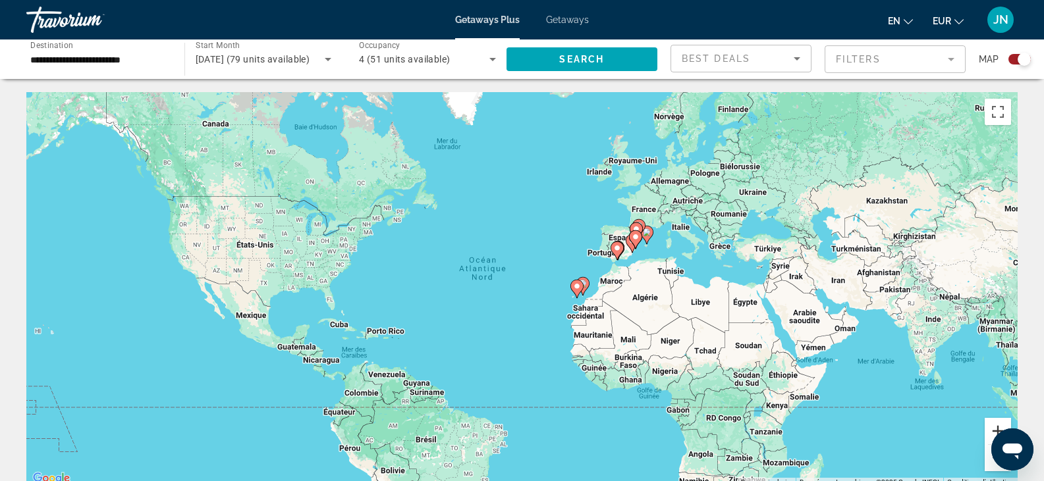
click at [993, 426] on button "Zoom avant" at bounding box center [998, 431] width 26 height 26
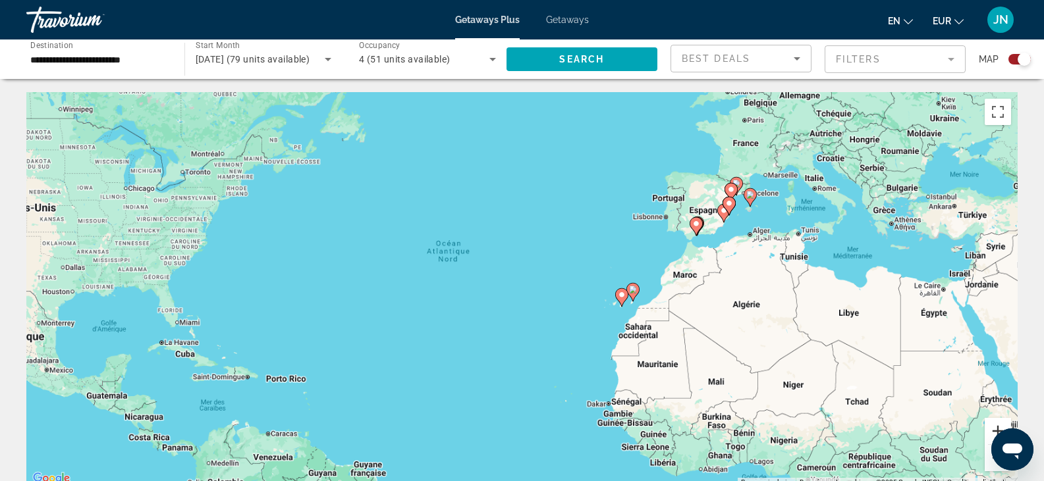
click at [993, 426] on button "Zoom avant" at bounding box center [998, 431] width 26 height 26
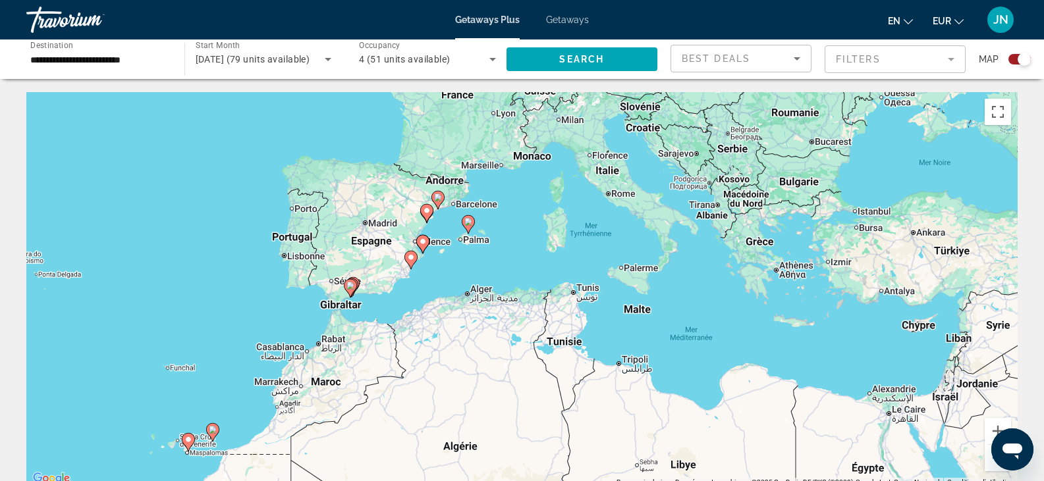
drag, startPoint x: 813, startPoint y: 144, endPoint x: 244, endPoint y: 271, distance: 583.8
click at [244, 271] on div "Pour activer le glissement avec le clavier, appuyez sur Alt+Entrée. Une fois ce…" at bounding box center [521, 289] width 991 height 395
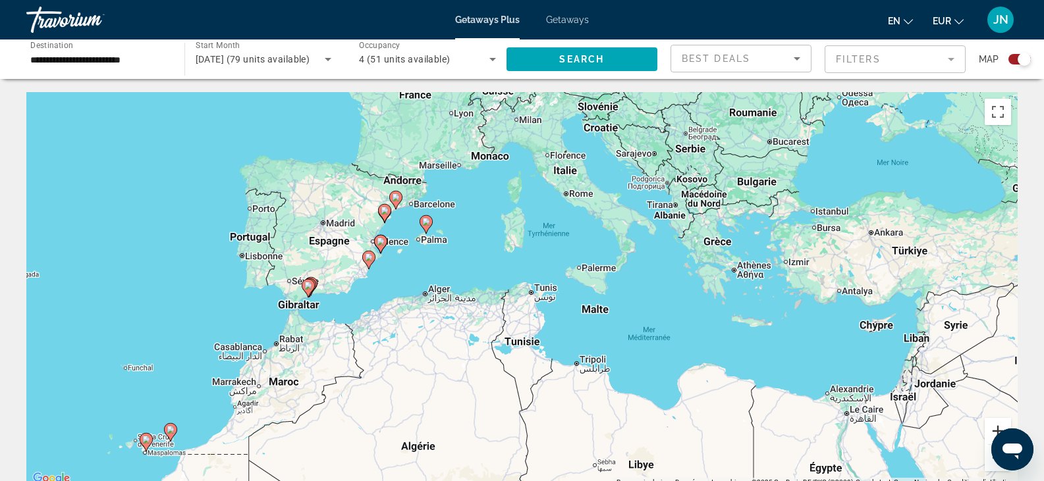
click at [994, 425] on button "Zoom avant" at bounding box center [998, 431] width 26 height 26
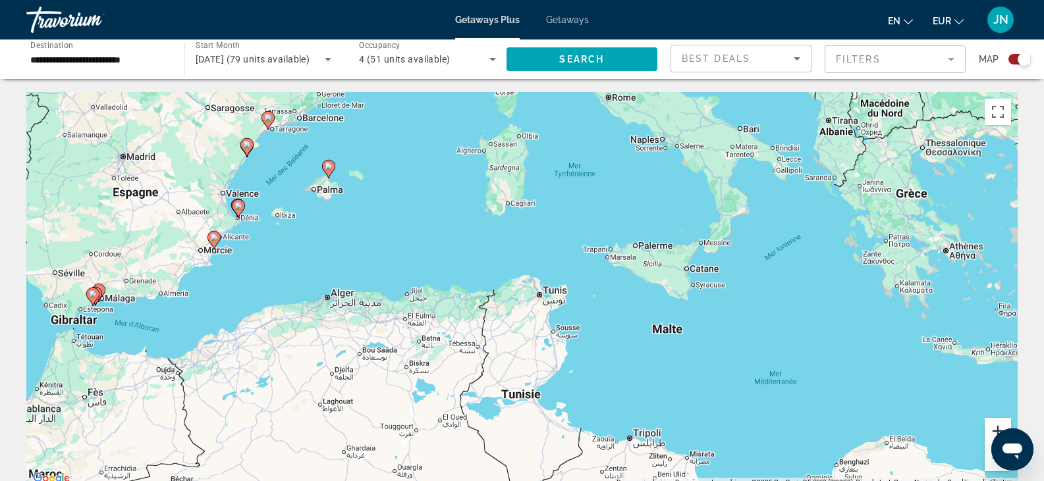
click at [994, 425] on button "Zoom avant" at bounding box center [998, 431] width 26 height 26
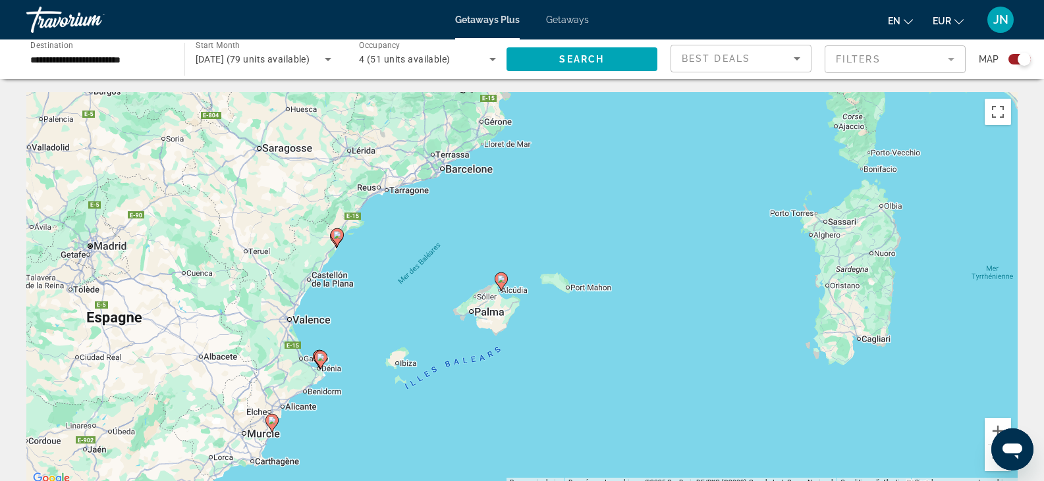
drag, startPoint x: 32, startPoint y: 137, endPoint x: 401, endPoint y: 360, distance: 431.1
click at [401, 360] on div "Pour activer le glissement avec le clavier, appuyez sur Alt+Entrée. Une fois ce…" at bounding box center [521, 289] width 991 height 395
click at [991, 424] on button "Zoom avant" at bounding box center [998, 431] width 26 height 26
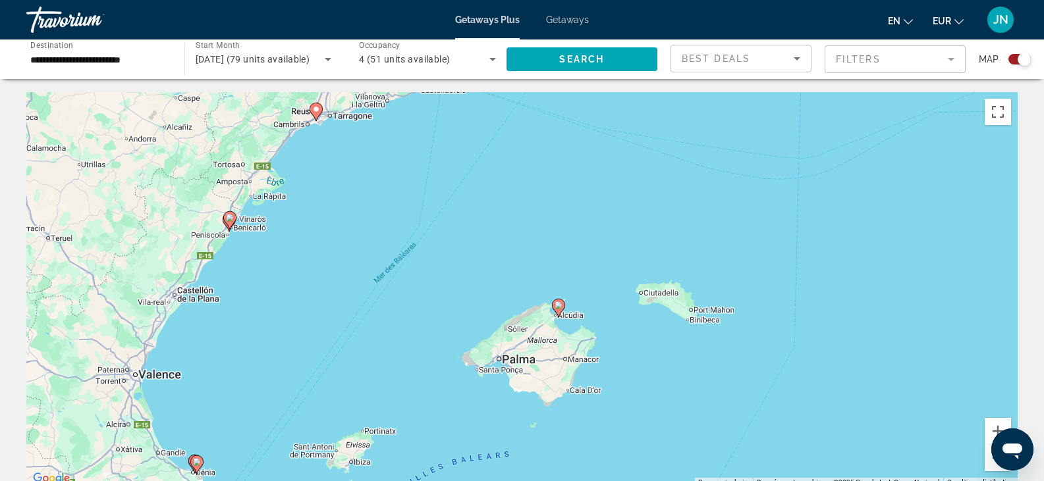
drag, startPoint x: 227, startPoint y: 231, endPoint x: 253, endPoint y: 244, distance: 29.8
click at [253, 244] on div "Pour activer le glissement avec le clavier, appuyez sur Alt+Entrée. Une fois ce…" at bounding box center [521, 289] width 991 height 395
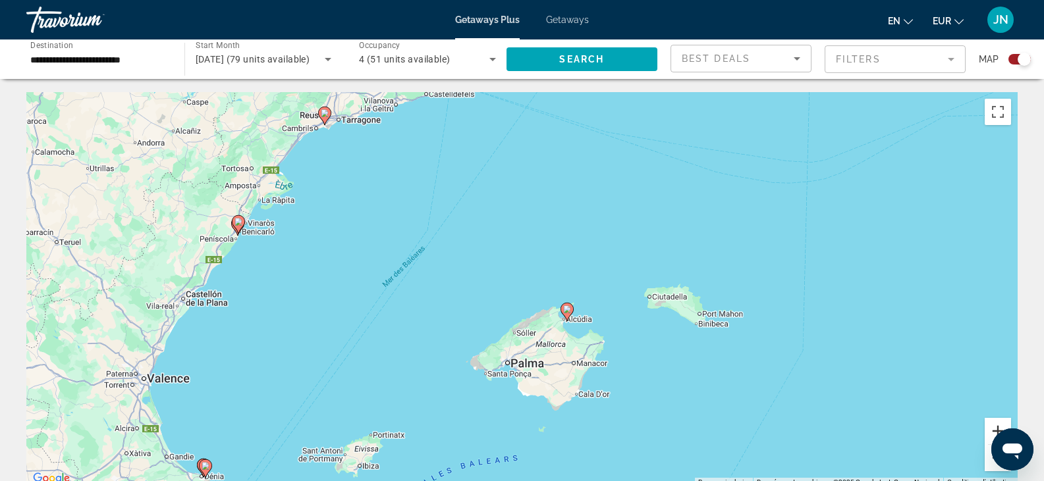
click at [994, 427] on button "Zoom avant" at bounding box center [998, 431] width 26 height 26
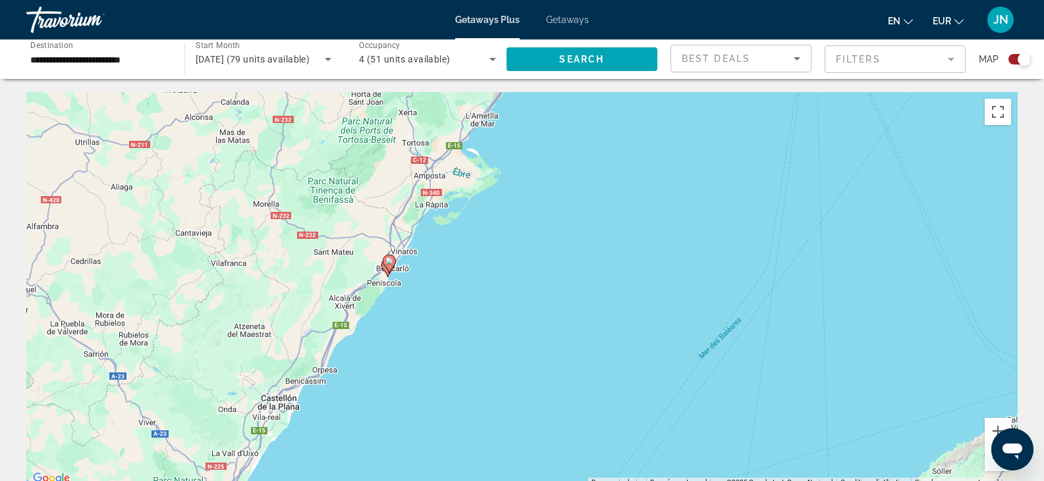
drag, startPoint x: 231, startPoint y: 220, endPoint x: 665, endPoint y: 314, distance: 444.1
click at [665, 314] on div "Pour activer le glissement avec le clavier, appuyez sur Alt+Entrée. Une fois ce…" at bounding box center [521, 289] width 991 height 395
click at [994, 425] on button "Zoom avant" at bounding box center [998, 431] width 26 height 26
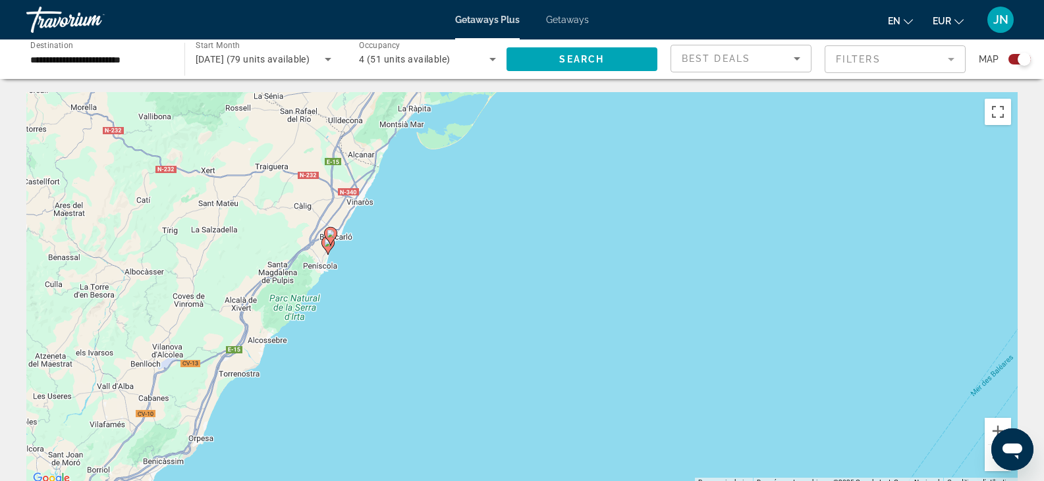
drag, startPoint x: 344, startPoint y: 266, endPoint x: 418, endPoint y: 254, distance: 74.8
click at [418, 254] on div "Pour activer le glissement avec le clavier, appuyez sur Alt+Entrée. Une fois ce…" at bounding box center [521, 289] width 991 height 395
click at [330, 232] on image "Main content" at bounding box center [331, 234] width 8 height 8
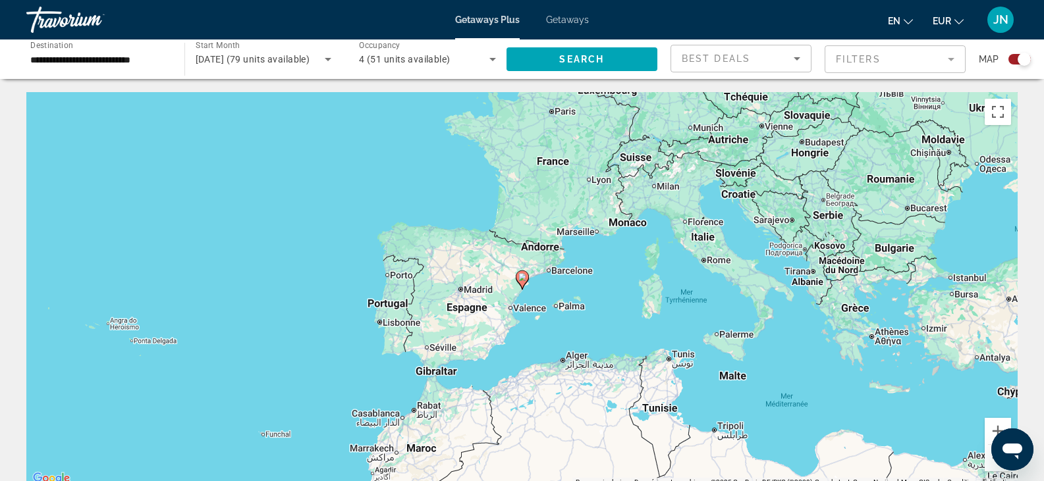
click at [522, 279] on image "Main content" at bounding box center [522, 277] width 8 height 8
type input "**********"
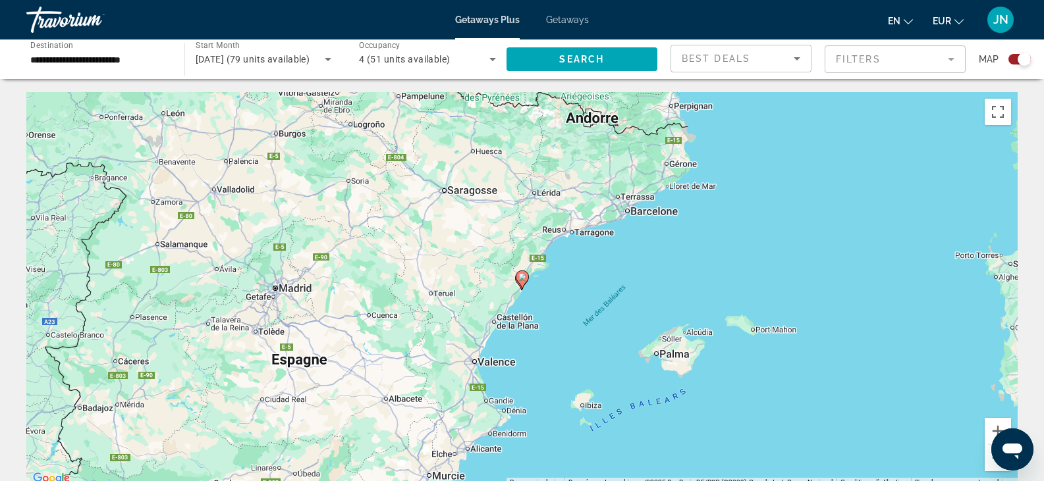
click at [521, 277] on image "Main content" at bounding box center [522, 277] width 8 height 8
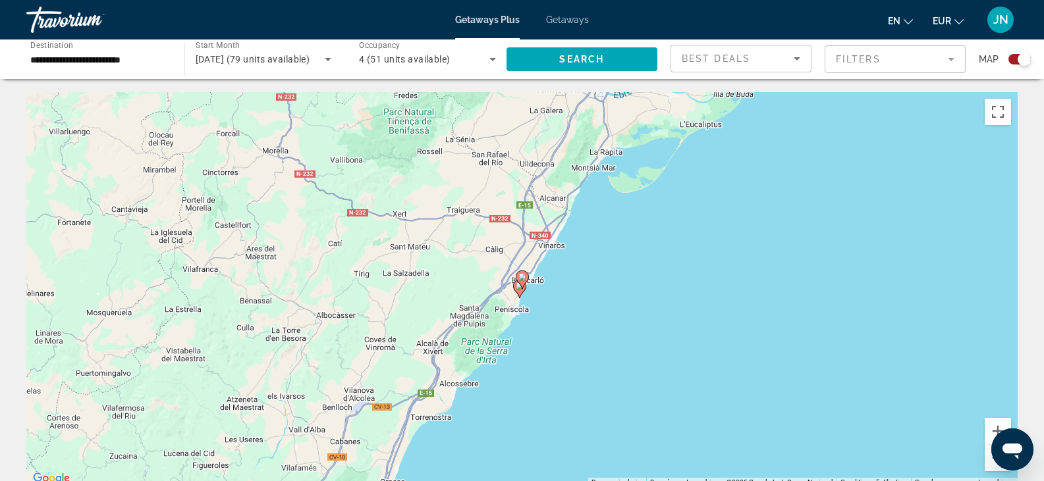
click at [522, 276] on image "Main content" at bounding box center [522, 277] width 8 height 8
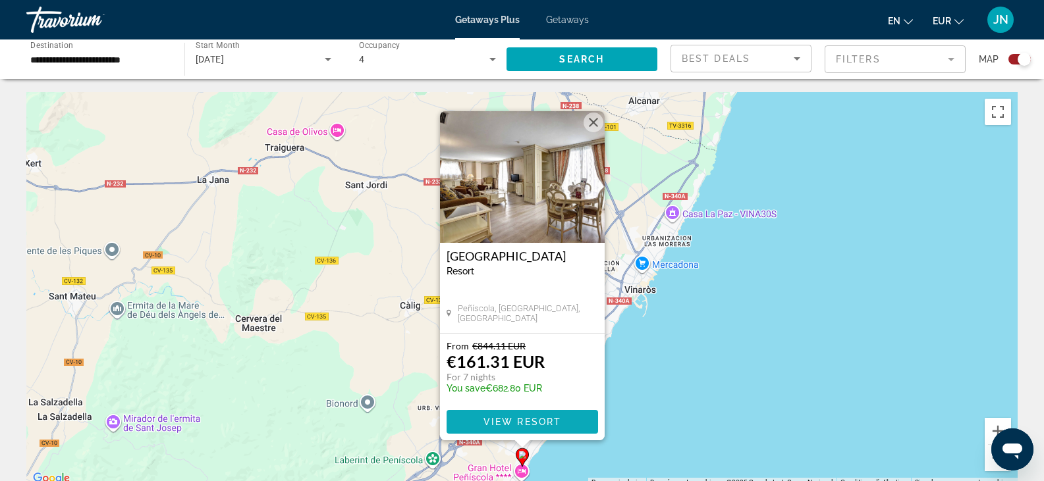
click at [518, 414] on span "Main content" at bounding box center [522, 422] width 151 height 32
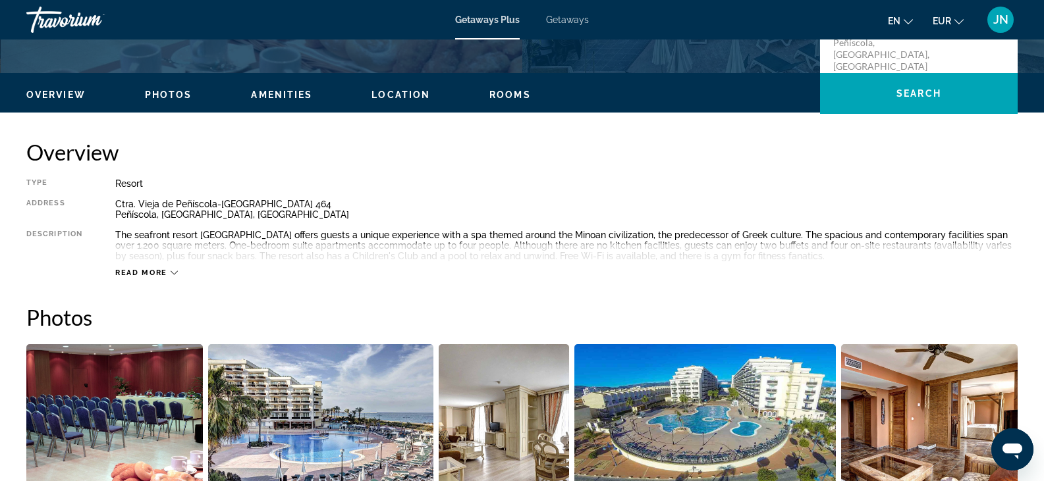
scroll to position [461, 0]
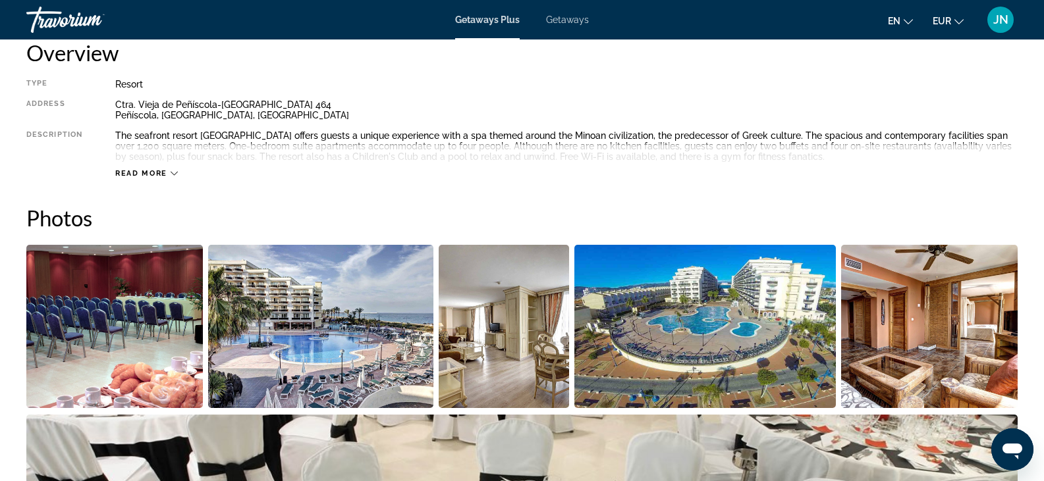
click at [175, 177] on div "Read more" at bounding box center [146, 173] width 63 height 9
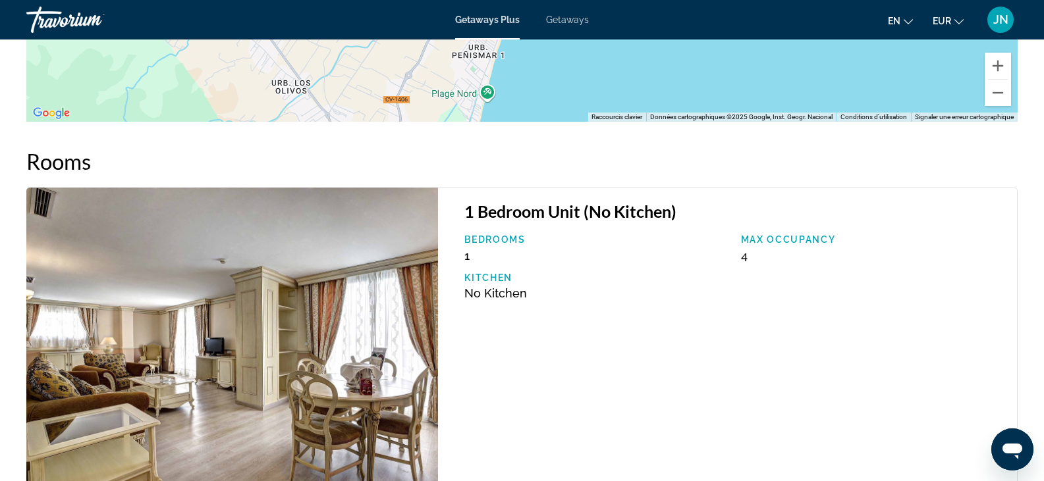
scroll to position [2082, 0]
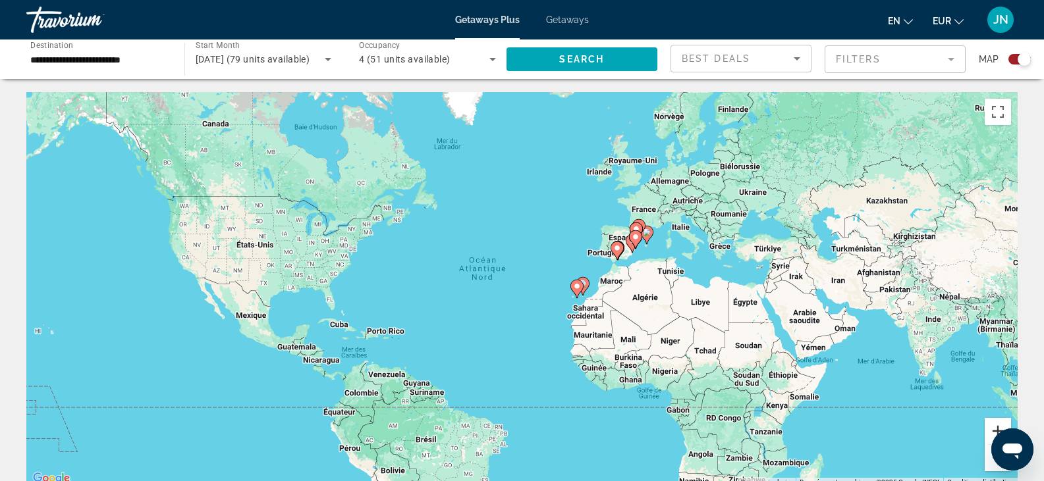
click at [996, 425] on button "Zoom avant" at bounding box center [998, 431] width 26 height 26
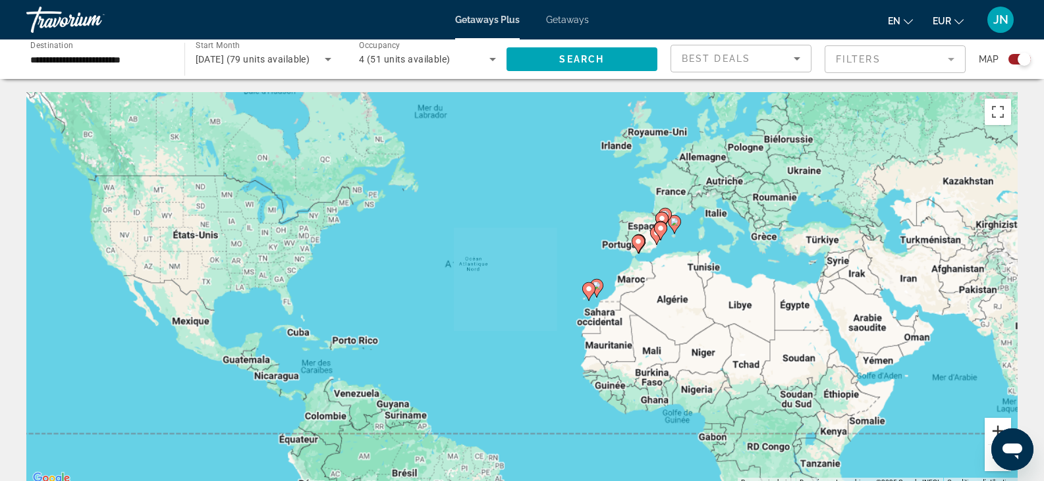
click at [996, 425] on button "Zoom avant" at bounding box center [998, 431] width 26 height 26
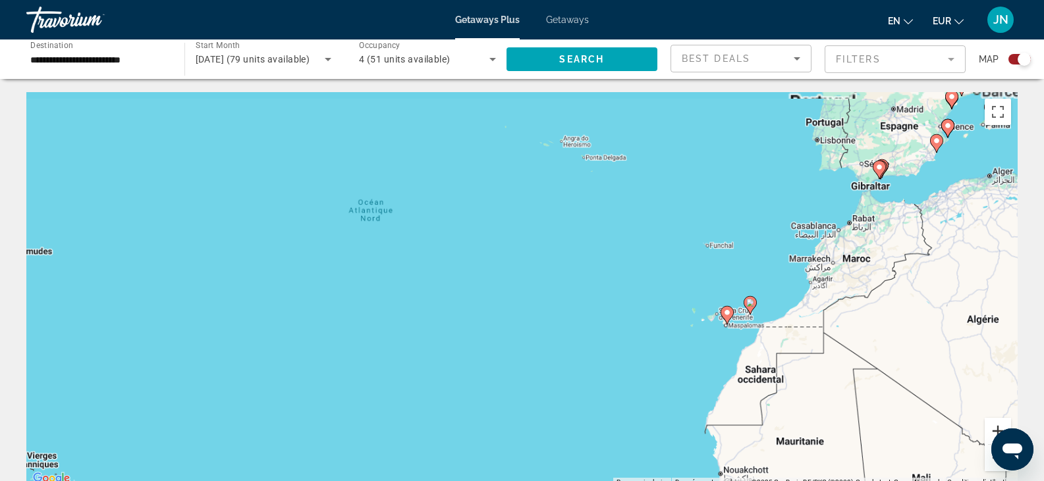
click at [996, 425] on button "Zoom avant" at bounding box center [998, 431] width 26 height 26
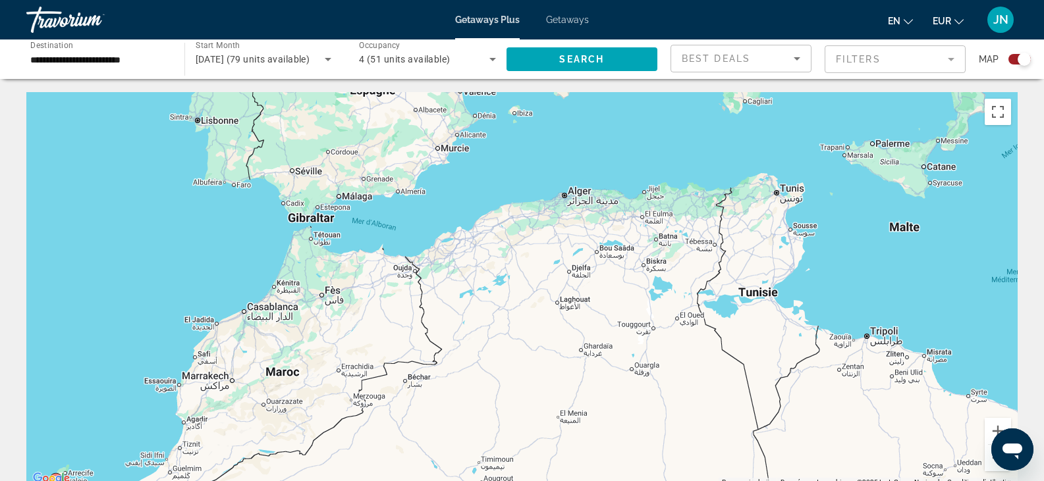
drag, startPoint x: 951, startPoint y: 226, endPoint x: 0, endPoint y: 380, distance: 963.4
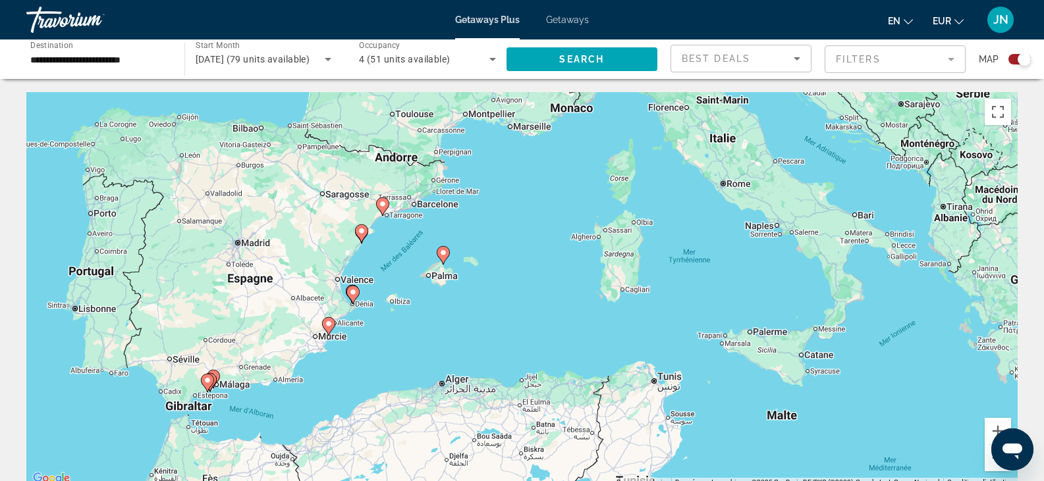
drag, startPoint x: 536, startPoint y: 153, endPoint x: 416, endPoint y: 341, distance: 223.3
click at [414, 342] on div "Pour activer le glissement avec le clavier, appuyez sur Alt+Entrée. Une fois ce…" at bounding box center [521, 289] width 991 height 395
click at [993, 429] on button "Zoom avant" at bounding box center [998, 431] width 26 height 26
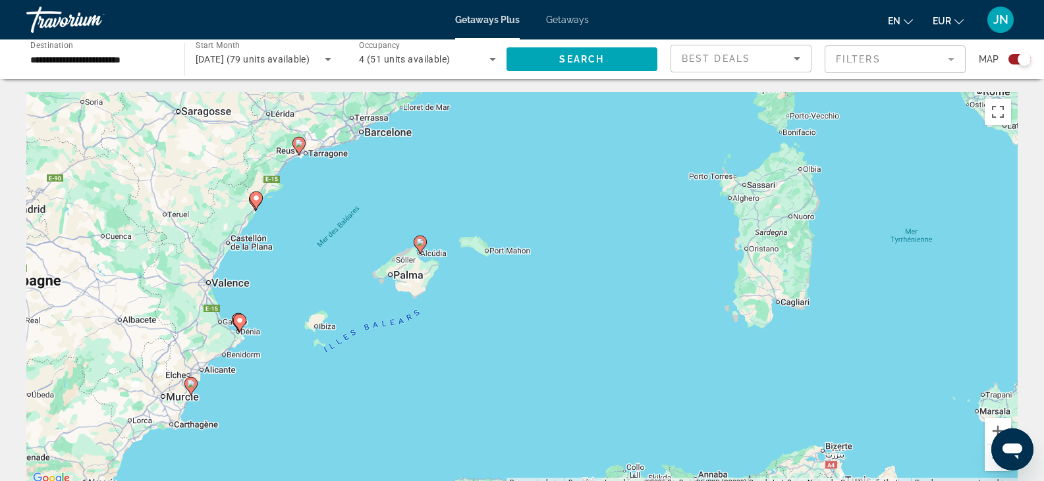
drag, startPoint x: 194, startPoint y: 275, endPoint x: 252, endPoint y: 287, distance: 58.6
click at [252, 287] on div "Pour activer le glissement avec le clavier, appuyez sur Alt+Entrée. Une fois ce…" at bounding box center [521, 289] width 991 height 395
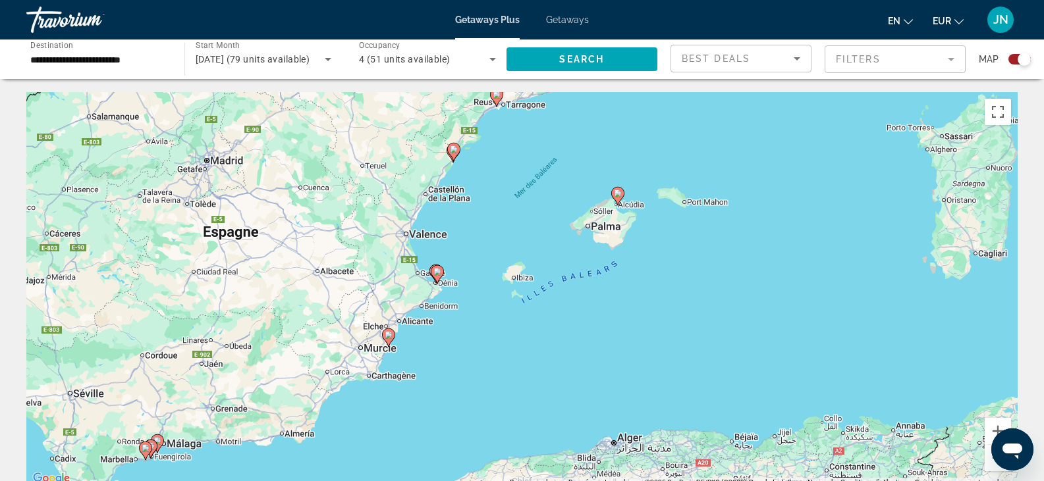
drag, startPoint x: 246, startPoint y: 275, endPoint x: 438, endPoint y: 226, distance: 198.4
click at [438, 226] on div "Pour activer le glissement avec le clavier, appuyez sur Alt+Entrée. Une fois ce…" at bounding box center [521, 289] width 991 height 395
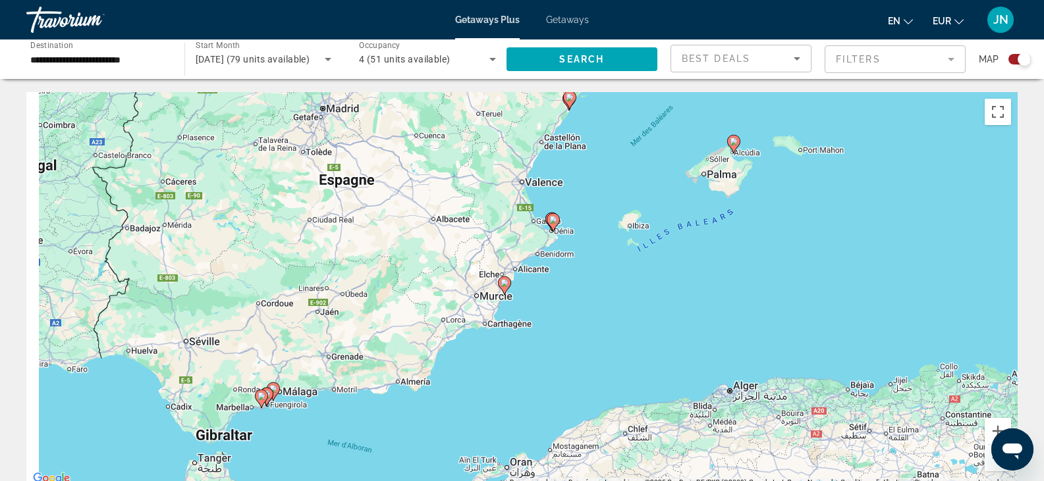
drag, startPoint x: 190, startPoint y: 398, endPoint x: 363, endPoint y: 298, distance: 200.1
click at [363, 298] on div "Pour activer le glissement avec le clavier, appuyez sur Alt+Entrée. Une fois ce…" at bounding box center [521, 289] width 991 height 395
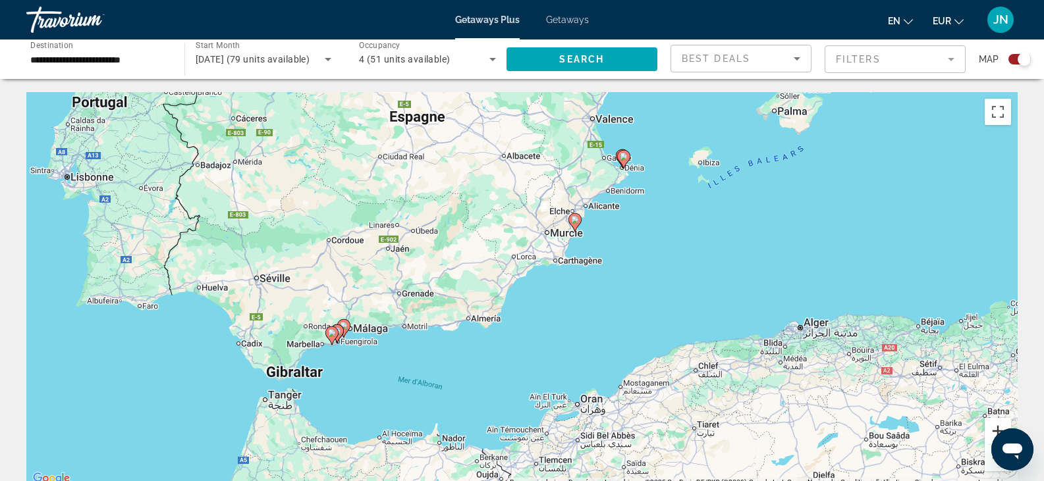
click at [995, 424] on button "Zoom avant" at bounding box center [998, 431] width 26 height 26
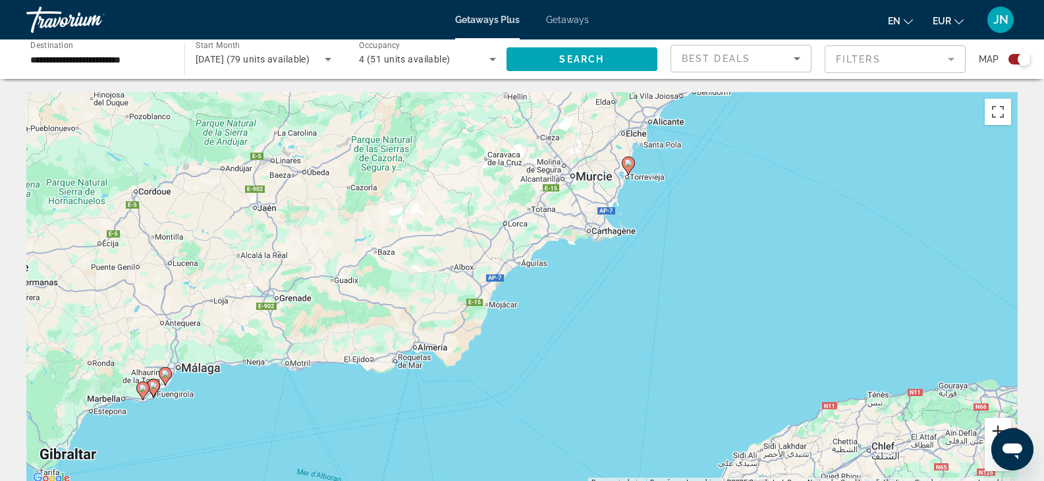
click at [995, 424] on button "Zoom avant" at bounding box center [998, 431] width 26 height 26
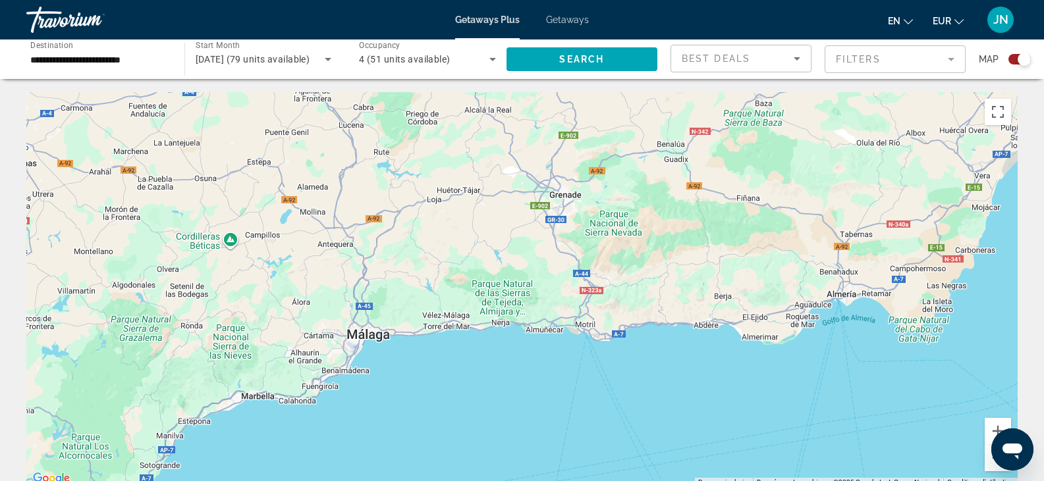
drag, startPoint x: 180, startPoint y: 323, endPoint x: 715, endPoint y: 210, distance: 546.7
click at [715, 210] on div "Pour activer le glissement avec le clavier, appuyez sur Alt+Entrée. Une fois ce…" at bounding box center [521, 289] width 991 height 395
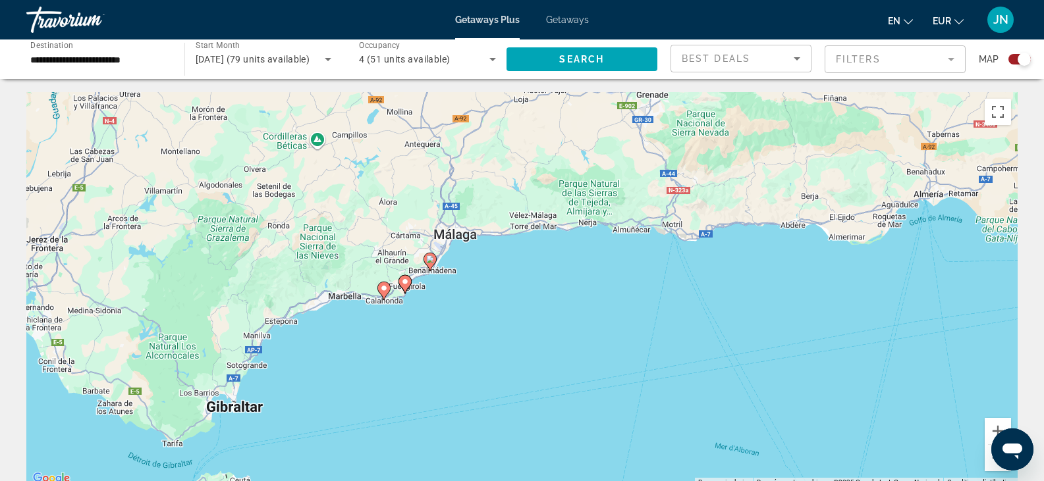
drag, startPoint x: 443, startPoint y: 379, endPoint x: 493, endPoint y: 321, distance: 76.7
click at [493, 321] on div "Pour activer le glissement avec le clavier, appuyez sur Alt+Entrée. Une fois ce…" at bounding box center [521, 289] width 991 height 395
click at [431, 258] on image "Main content" at bounding box center [430, 260] width 8 height 8
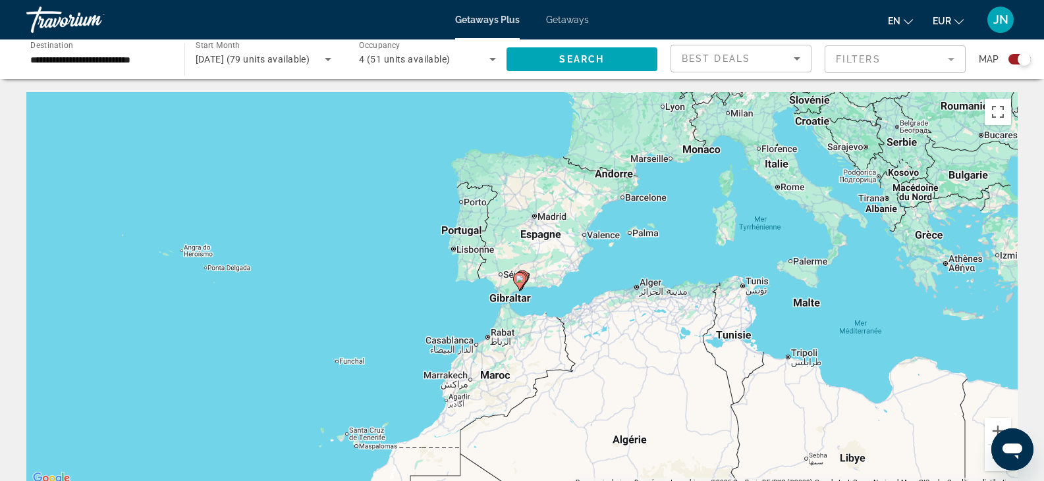
click at [519, 281] on image "Main content" at bounding box center [520, 279] width 8 height 8
type input "**********"
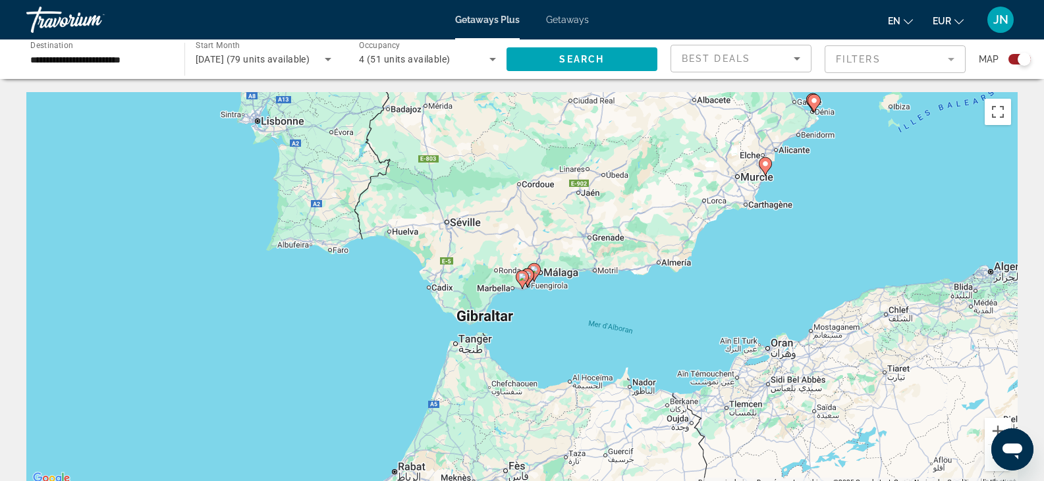
click at [521, 281] on icon "Main content" at bounding box center [522, 279] width 12 height 17
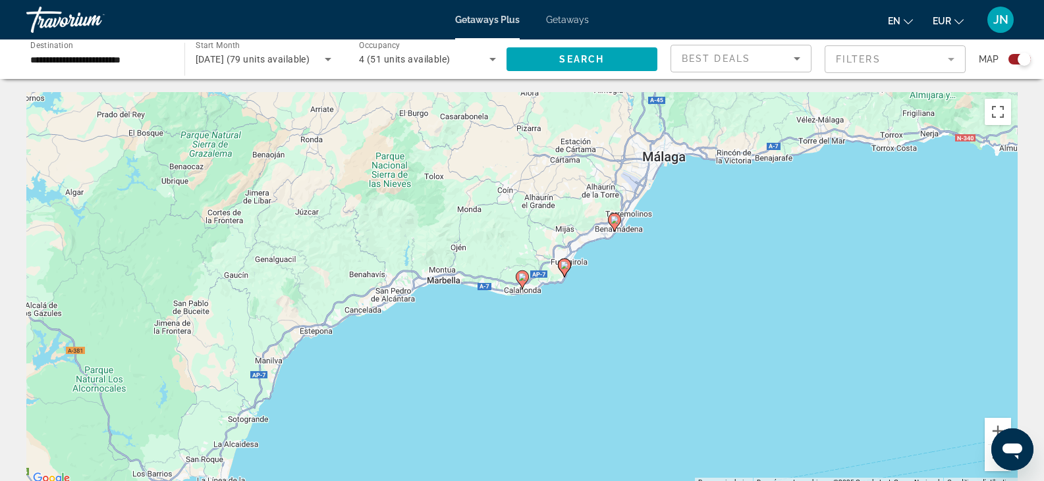
click at [521, 279] on image "Main content" at bounding box center [522, 277] width 8 height 8
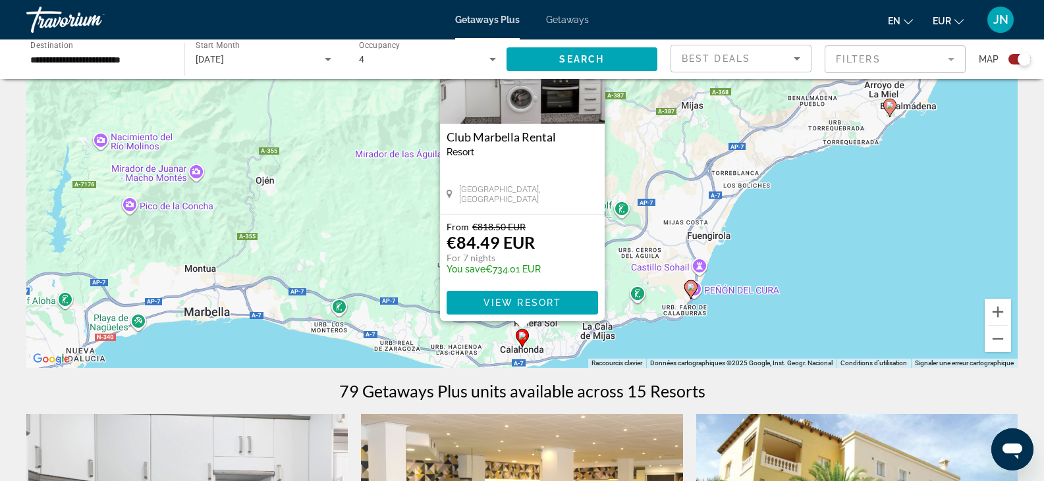
scroll to position [132, 0]
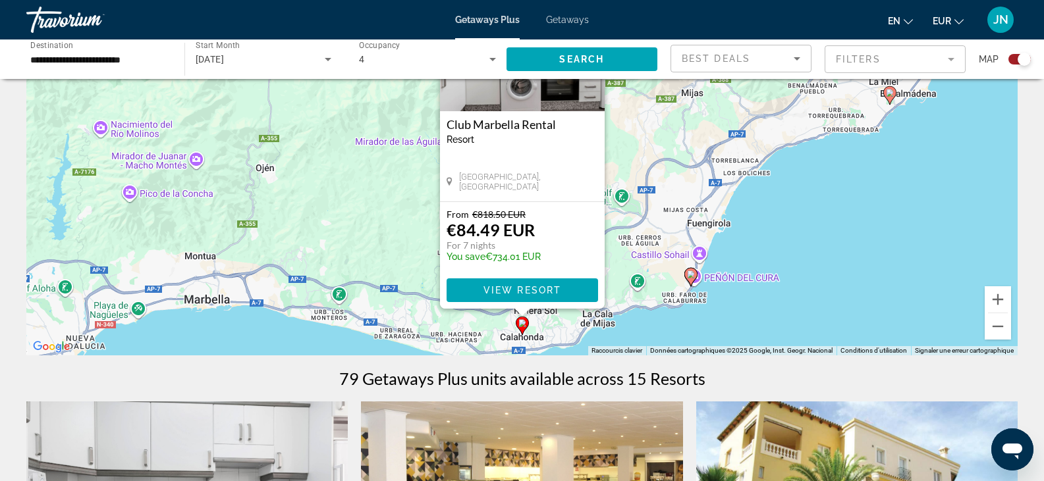
click at [692, 272] on image "Main content" at bounding box center [691, 275] width 8 height 8
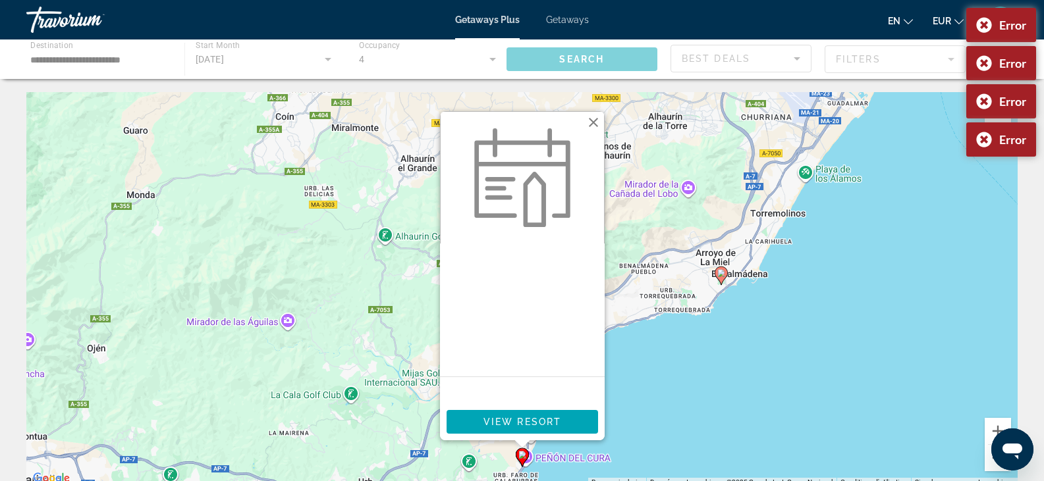
scroll to position [66, 0]
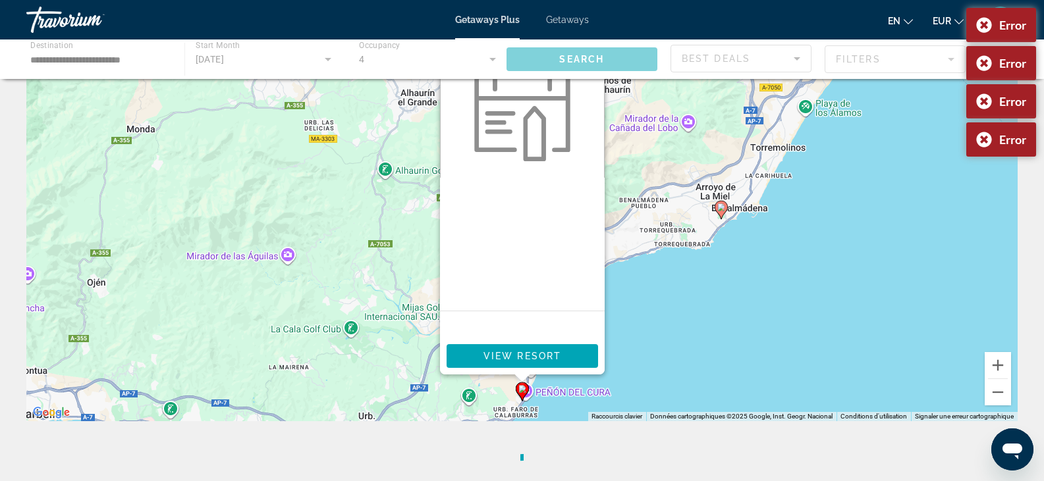
click at [718, 207] on image "Main content" at bounding box center [721, 208] width 8 height 8
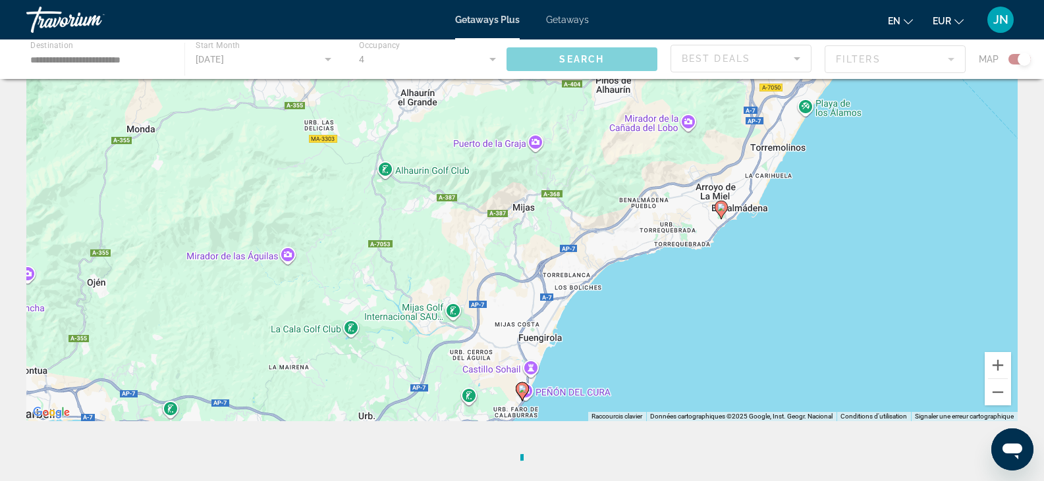
click at [722, 207] on image "Main content" at bounding box center [721, 208] width 8 height 8
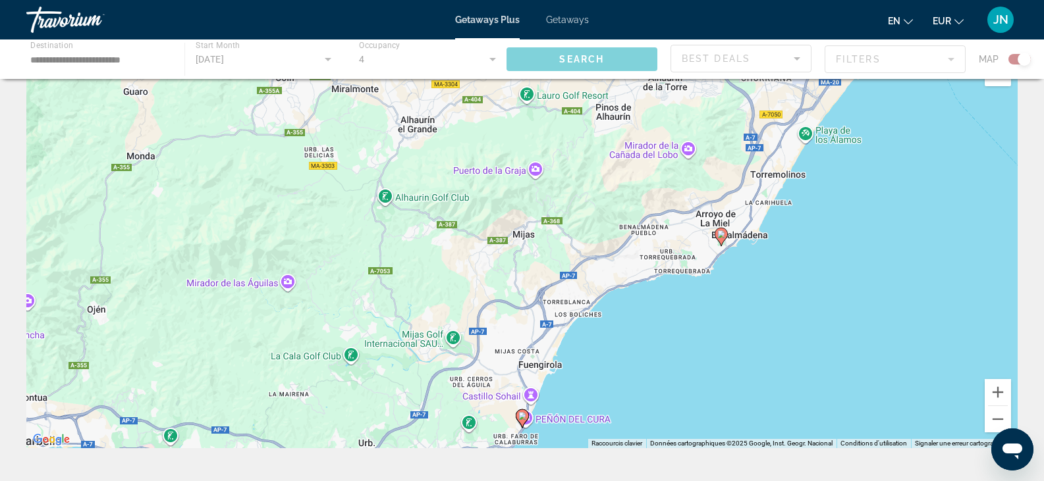
scroll to position [22, 0]
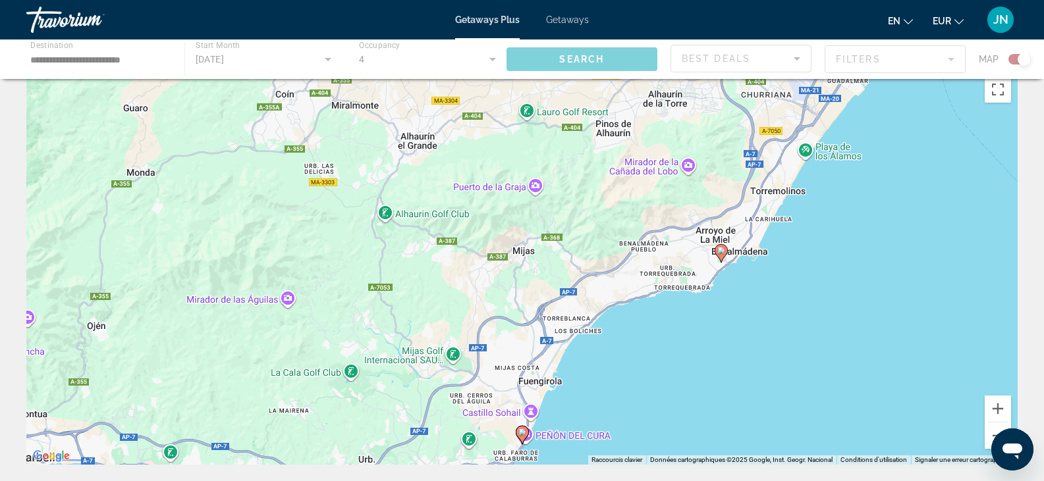
click at [721, 251] on image "Main content" at bounding box center [721, 251] width 8 height 8
click at [722, 252] on image "Main content" at bounding box center [721, 251] width 8 height 8
